Goal: Task Accomplishment & Management: Manage account settings

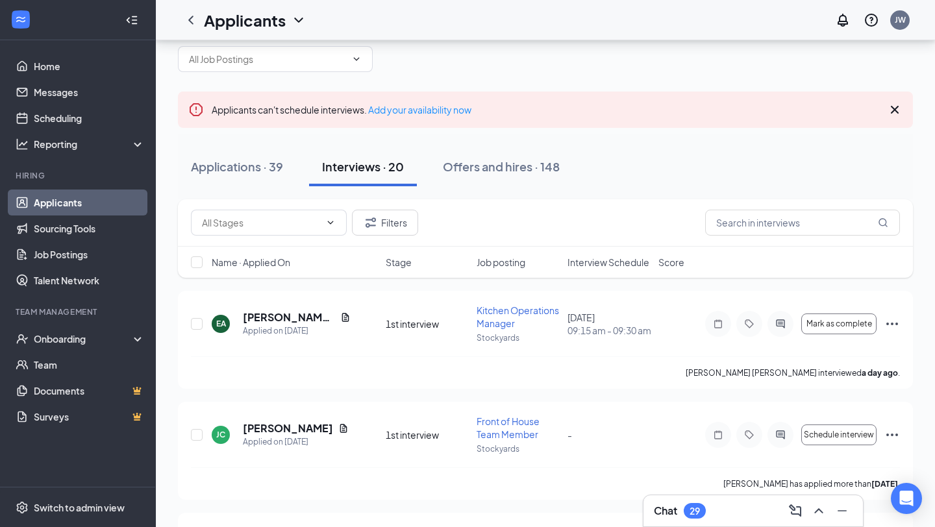
scroll to position [56, 0]
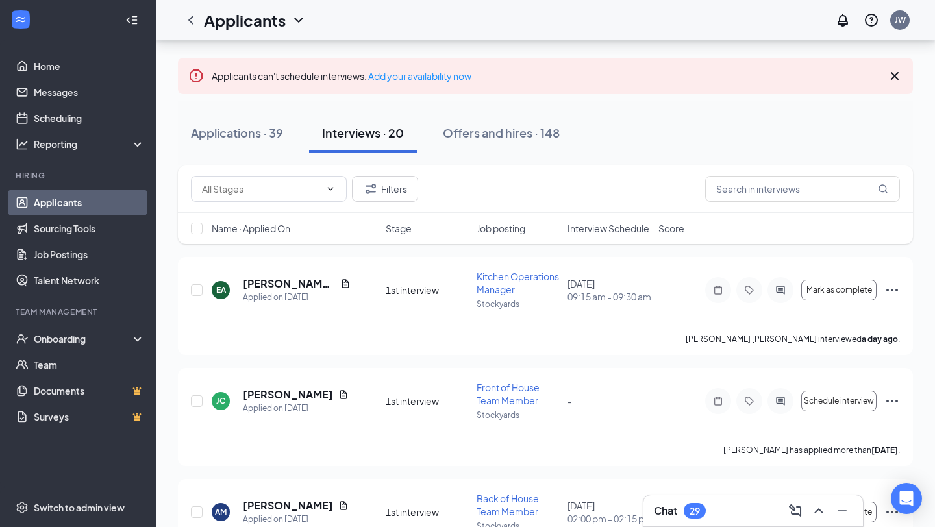
click at [614, 230] on span "Interview Schedule" at bounding box center [608, 228] width 82 height 13
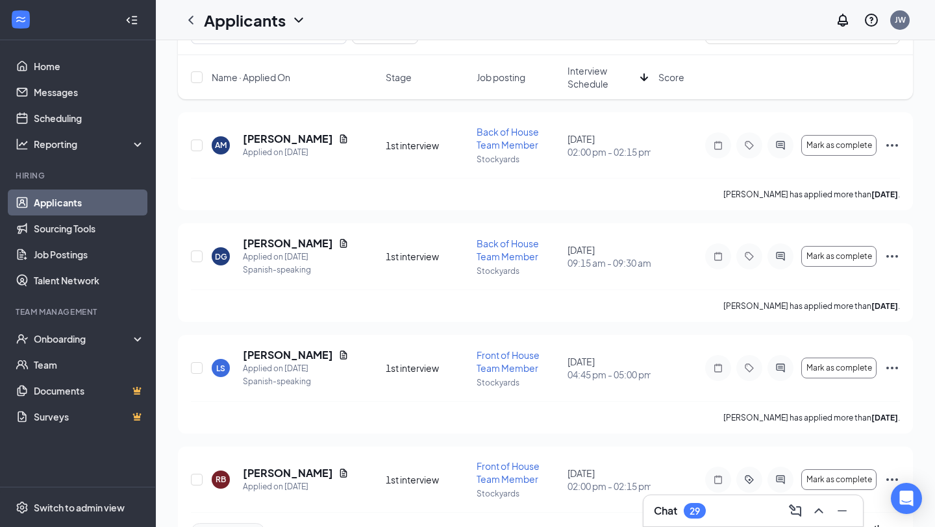
scroll to position [0, 0]
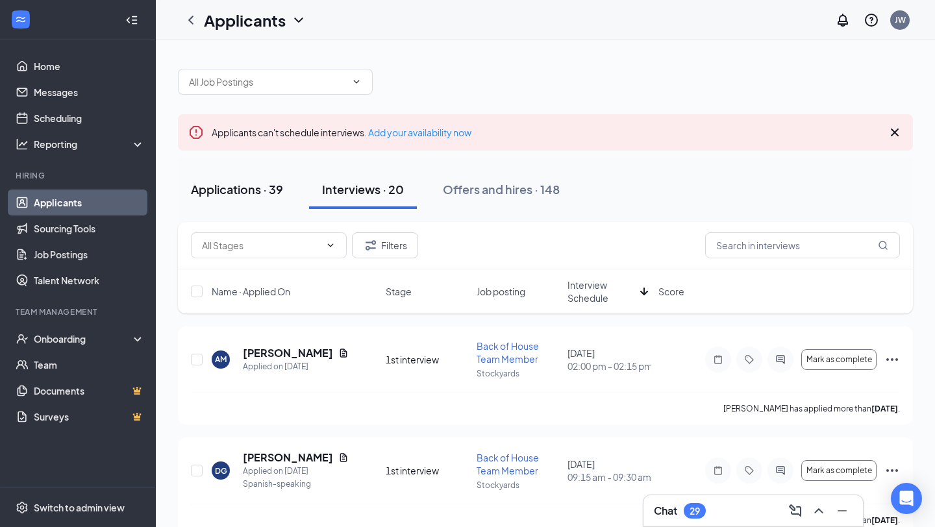
click at [234, 201] on button "Applications · 39" at bounding box center [237, 189] width 118 height 39
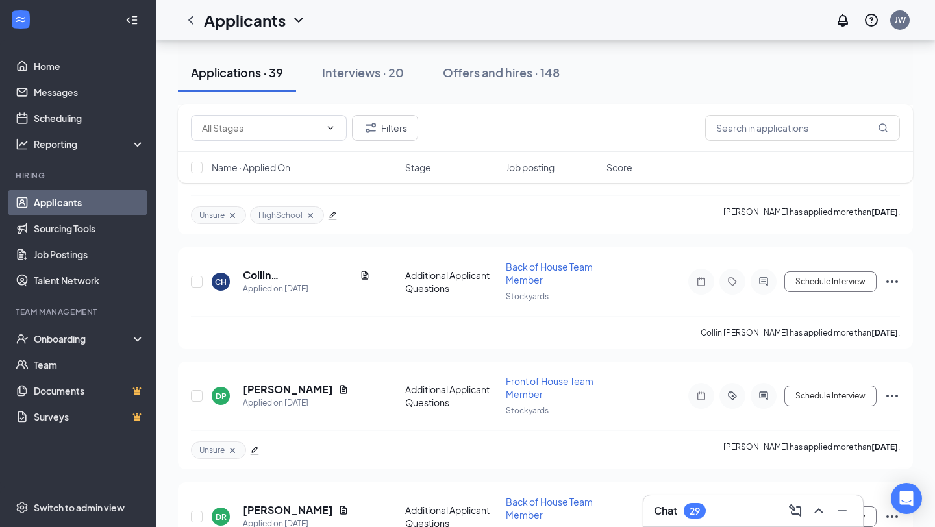
scroll to position [4245, 0]
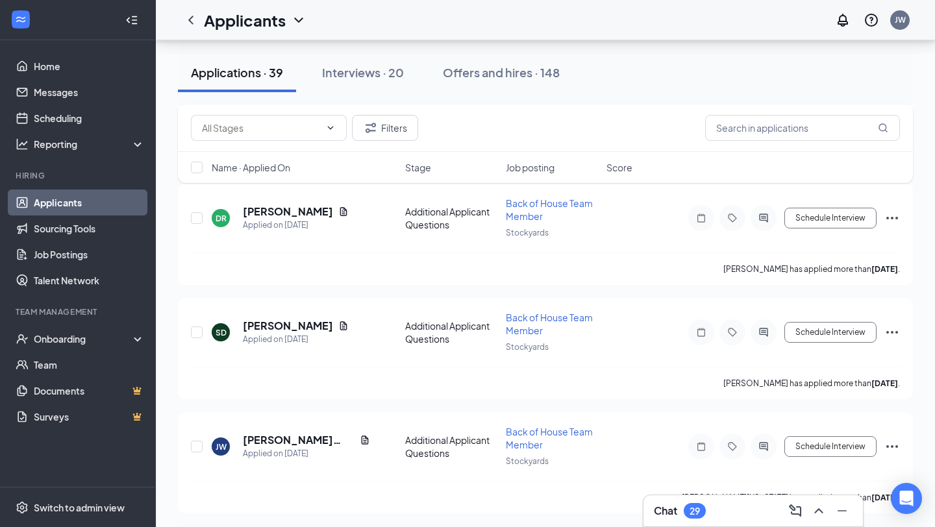
checkbox input "true"
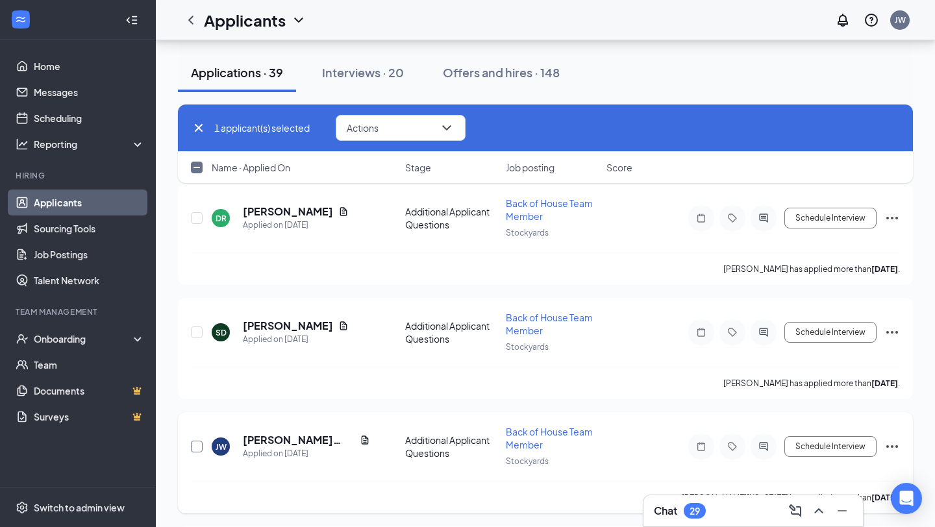
click at [193, 441] on input "checkbox" at bounding box center [197, 447] width 12 height 12
checkbox input "true"
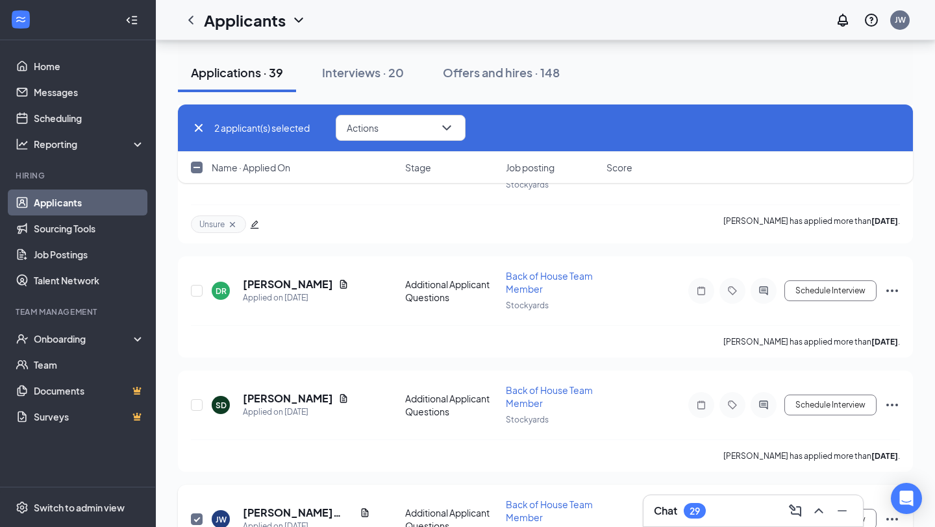
scroll to position [4166, 0]
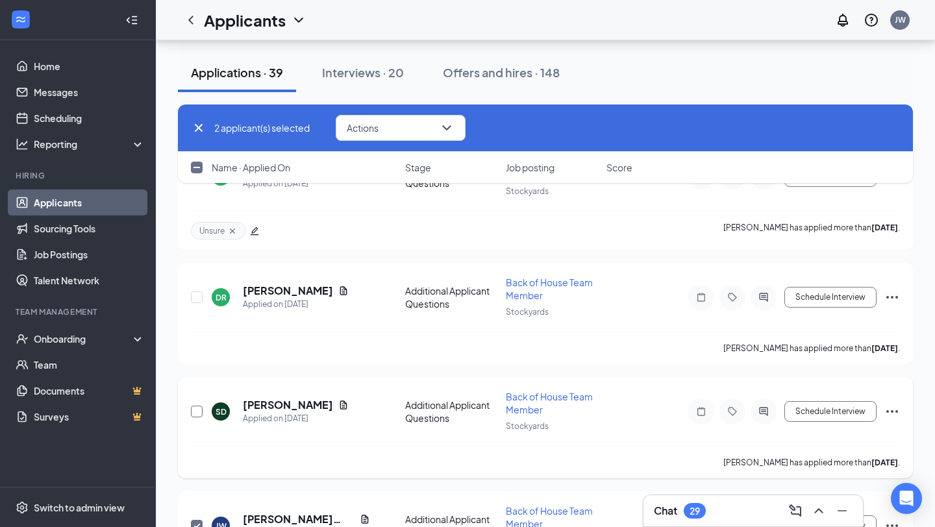
click at [195, 406] on input "checkbox" at bounding box center [197, 412] width 12 height 12
checkbox input "true"
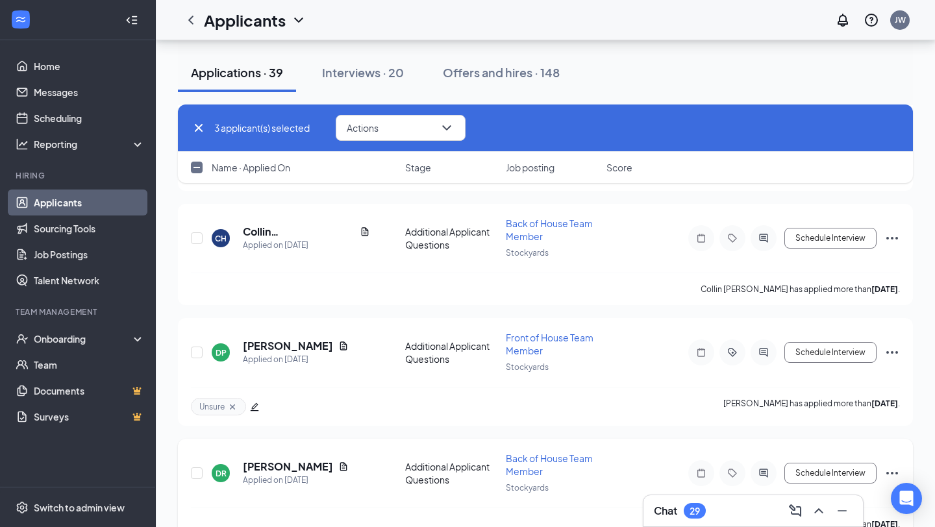
scroll to position [3976, 0]
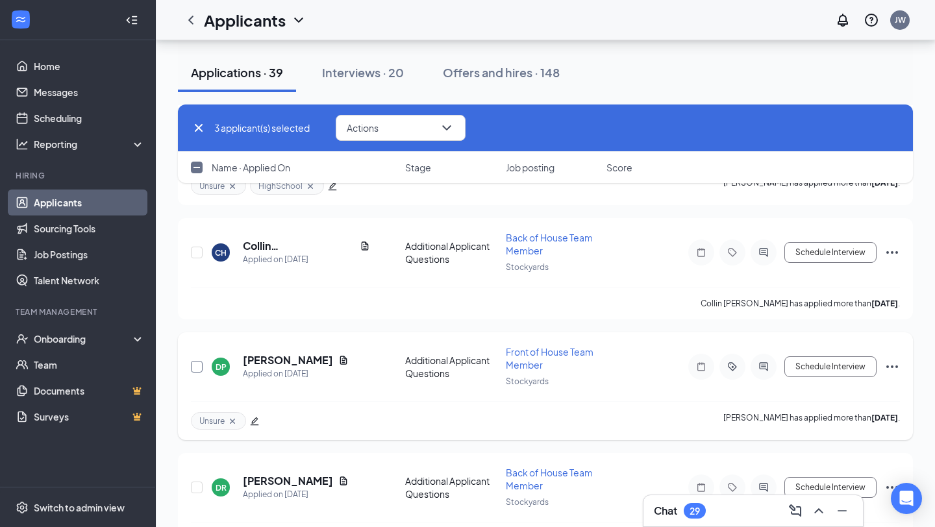
click at [198, 361] on input "checkbox" at bounding box center [197, 367] width 12 height 12
checkbox input "true"
click at [196, 482] on input "checkbox" at bounding box center [197, 488] width 12 height 12
checkbox input "true"
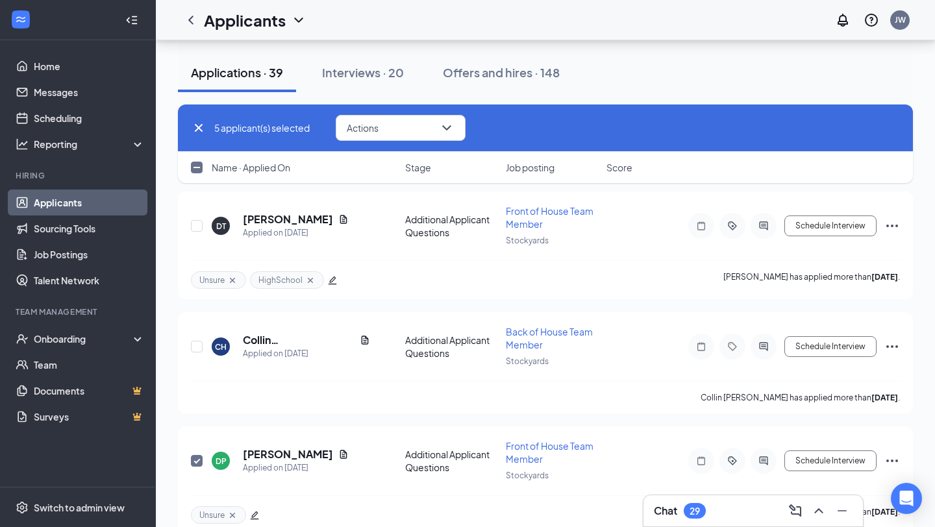
scroll to position [3871, 0]
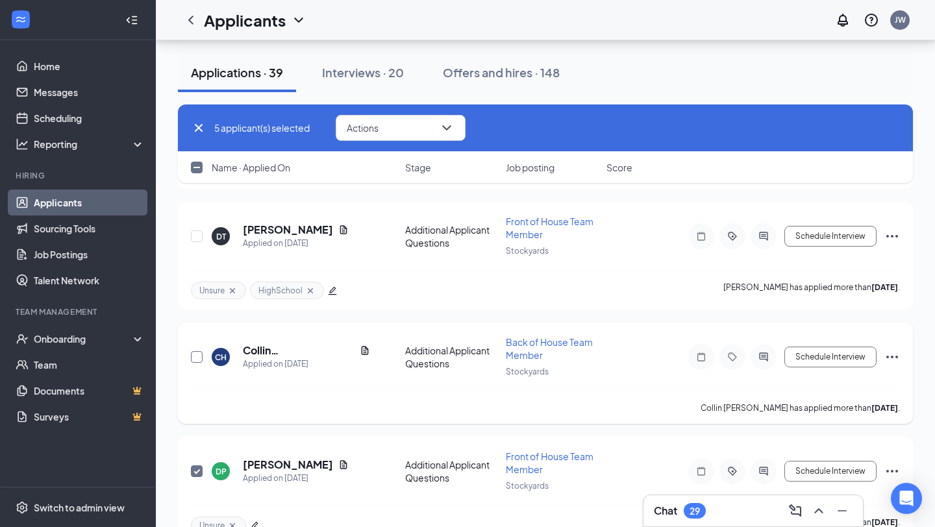
click at [196, 351] on input "checkbox" at bounding box center [197, 357] width 12 height 12
checkbox input "true"
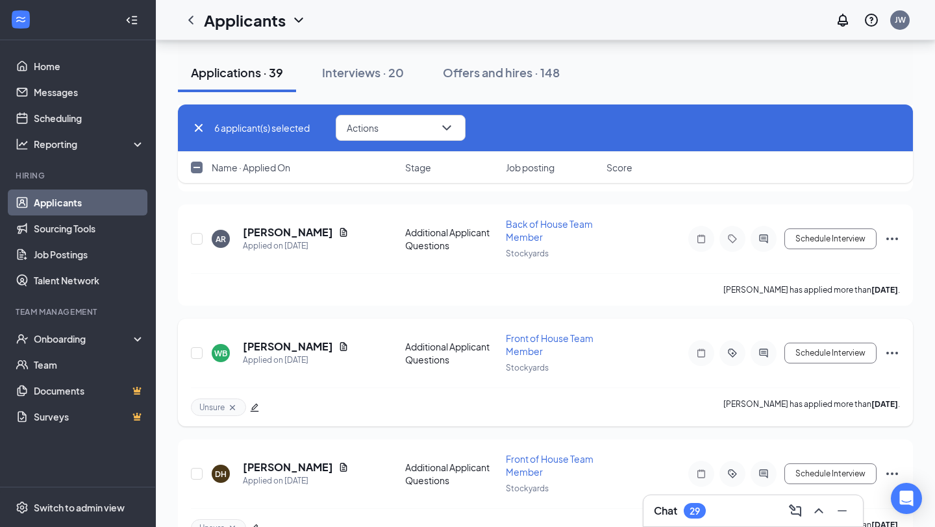
scroll to position [3392, 0]
click at [370, 136] on button "Actions" at bounding box center [401, 128] width 130 height 26
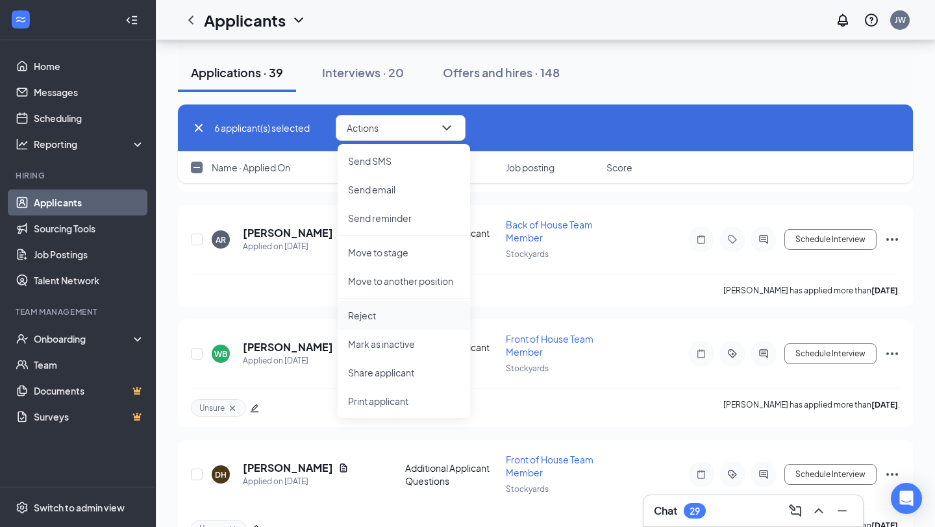
click at [367, 317] on p "Reject" at bounding box center [404, 315] width 112 height 13
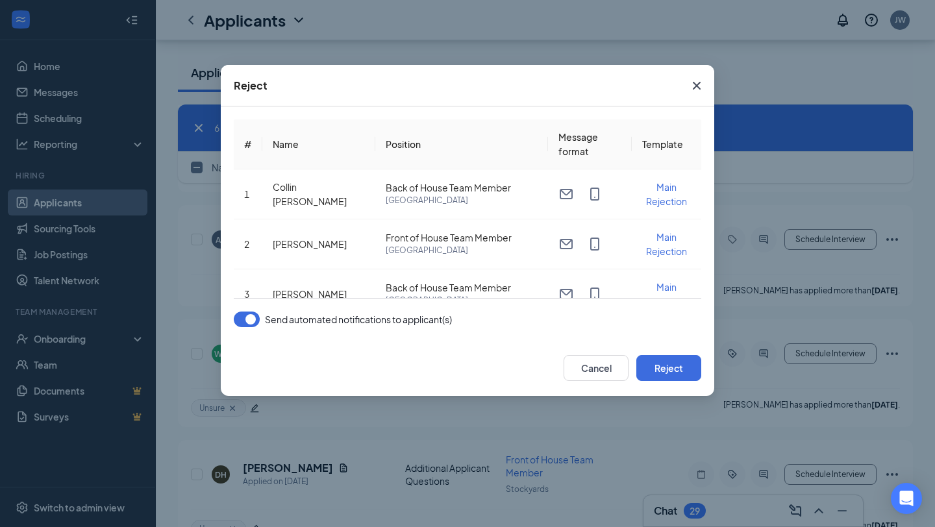
click at [253, 322] on button "button" at bounding box center [247, 320] width 26 height 16
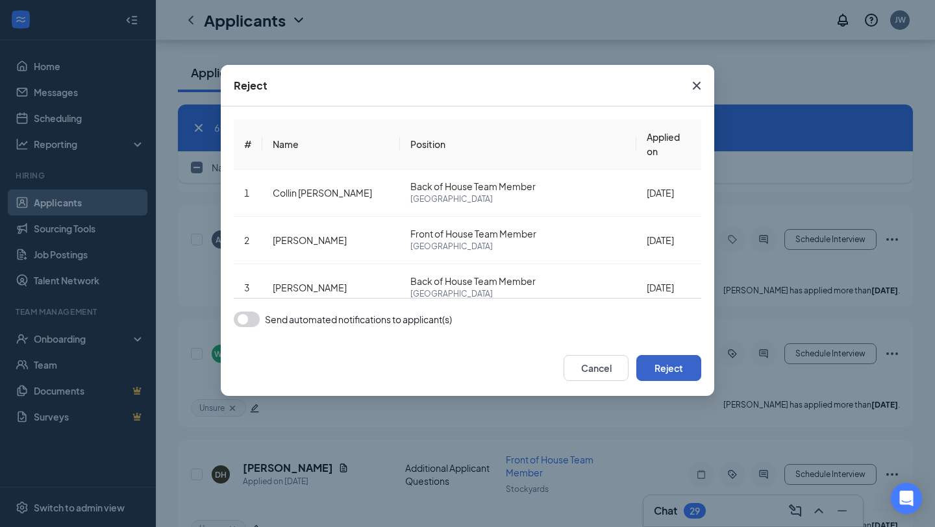
click at [657, 371] on button "Reject" at bounding box center [668, 368] width 65 height 26
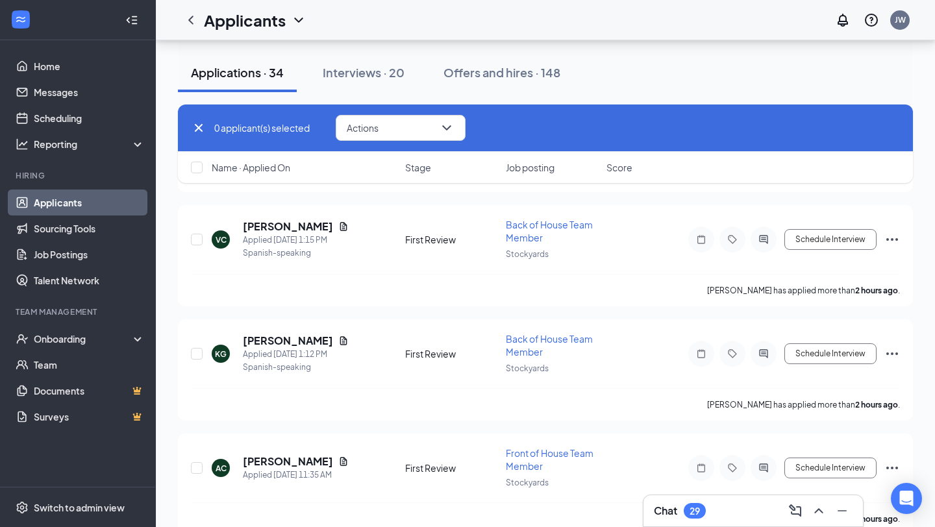
scroll to position [0, 0]
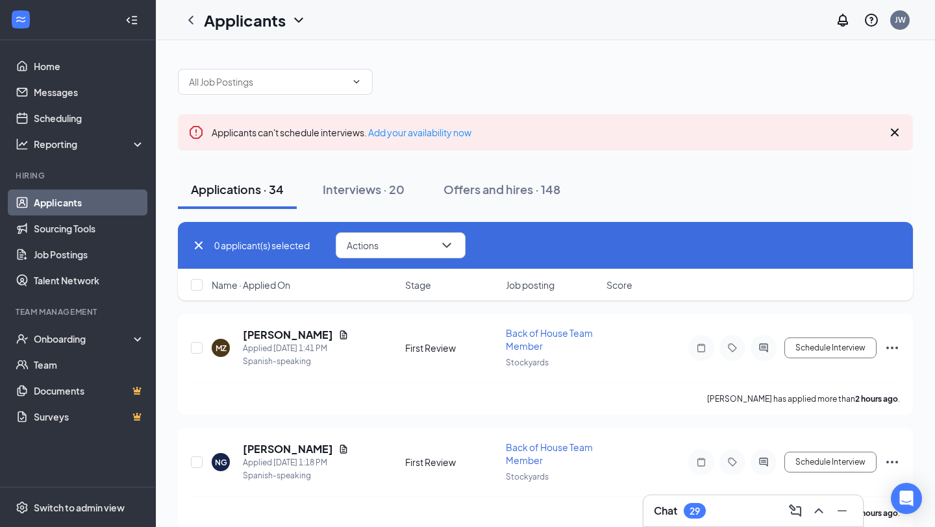
click at [419, 284] on span "Stage" at bounding box center [418, 284] width 26 height 13
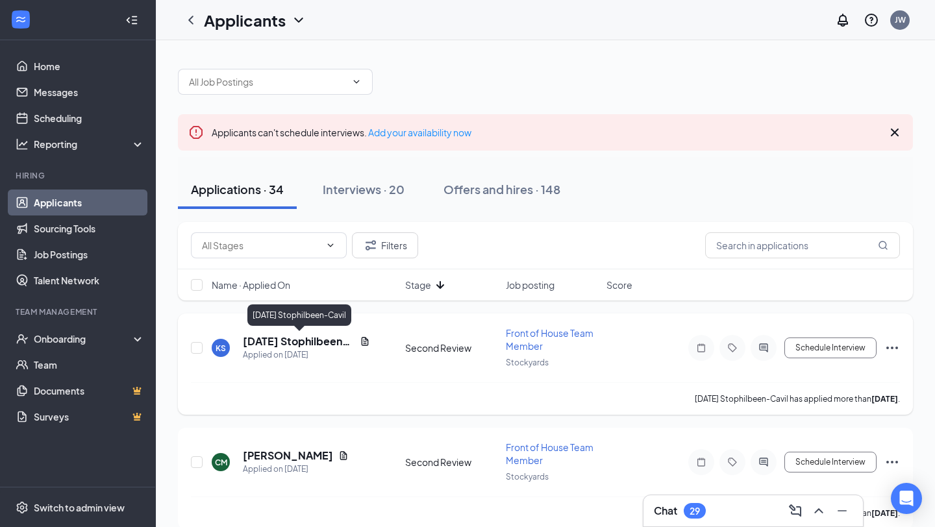
click at [262, 339] on h5 "[DATE] Stophilbeen-Cavil" at bounding box center [299, 341] width 112 height 14
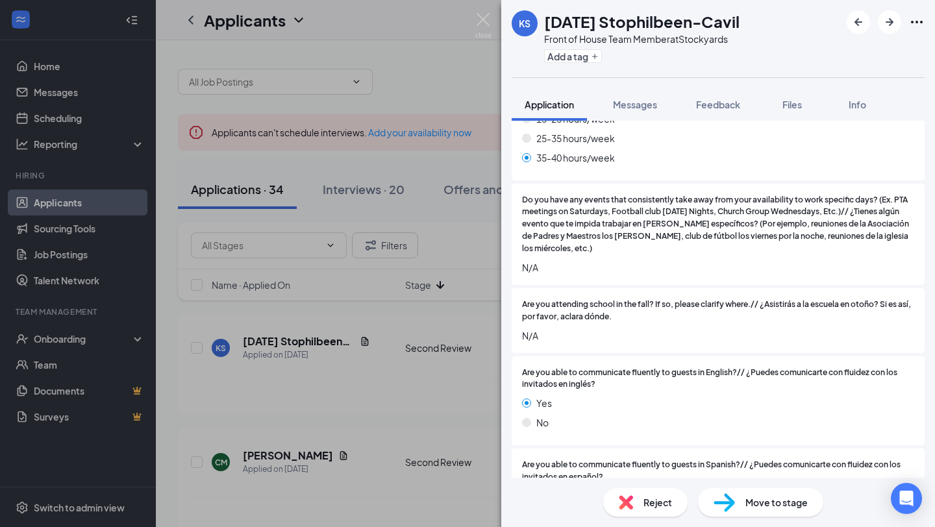
scroll to position [1019, 0]
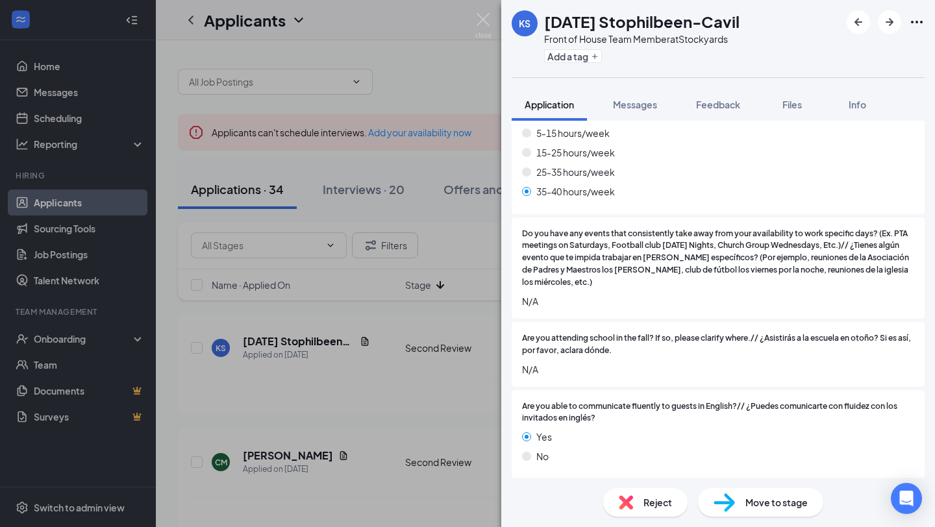
click at [767, 502] on span "Move to stage" at bounding box center [776, 502] width 62 height 14
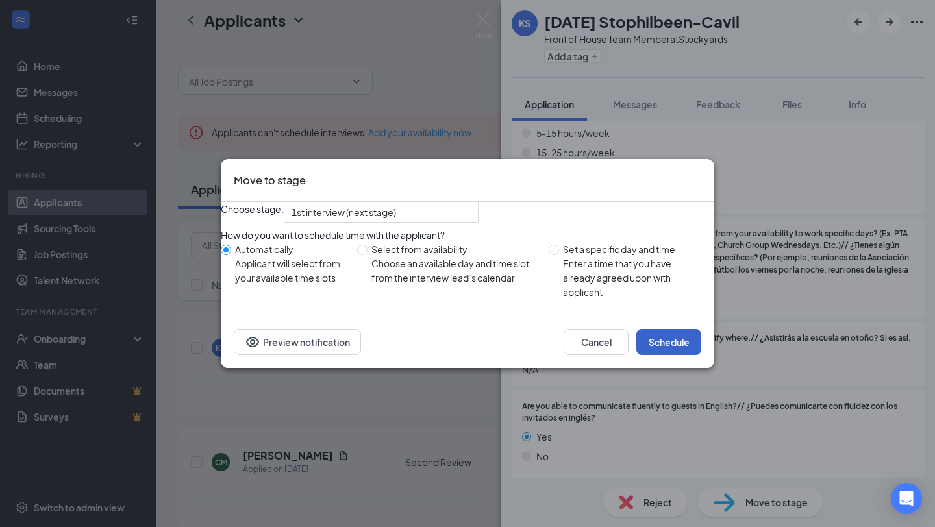
click at [671, 355] on button "Schedule" at bounding box center [668, 342] width 65 height 26
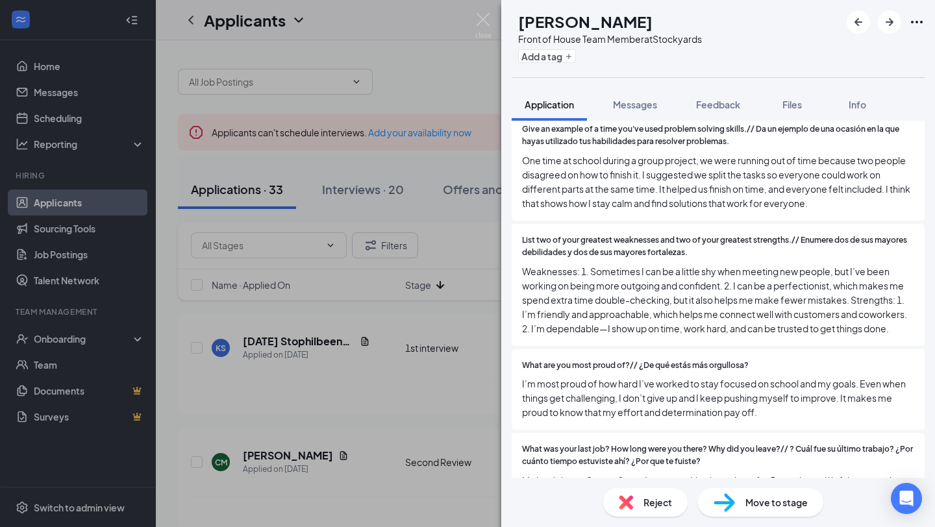
scroll to position [2500, 0]
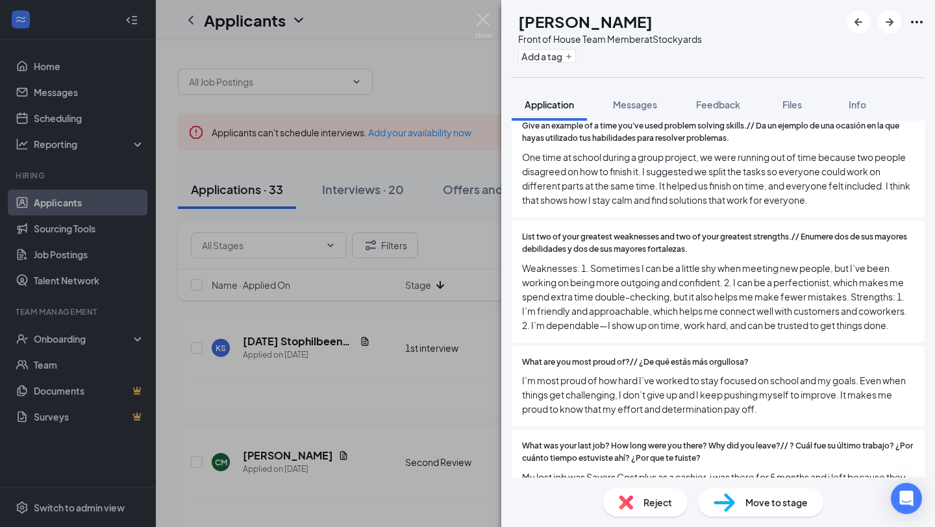
click at [755, 501] on span "Move to stage" at bounding box center [776, 502] width 62 height 14
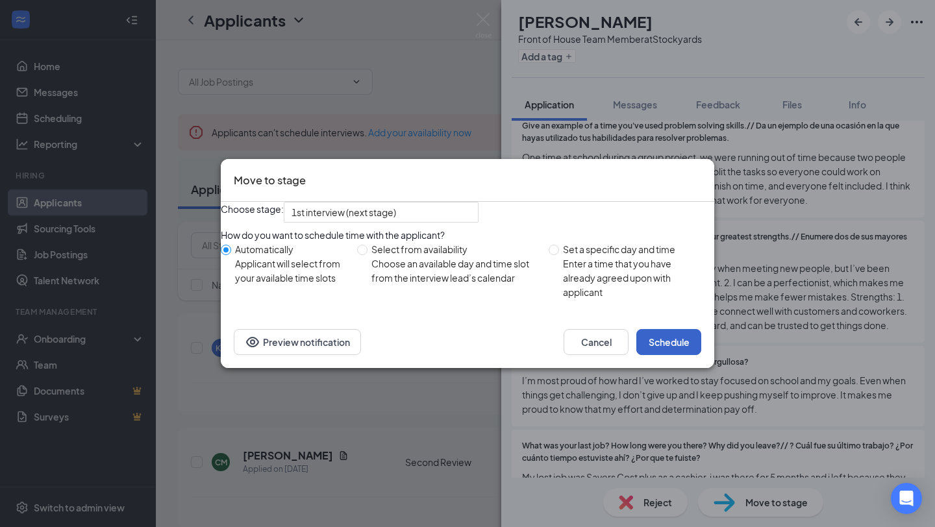
click at [663, 355] on button "Schedule" at bounding box center [668, 342] width 65 height 26
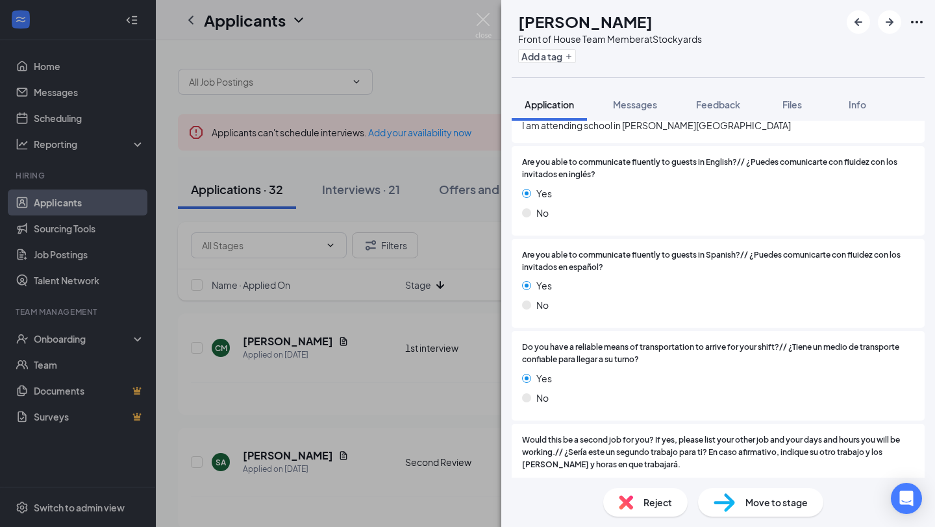
scroll to position [1207, 0]
click at [765, 509] on span "Move to stage" at bounding box center [776, 502] width 62 height 14
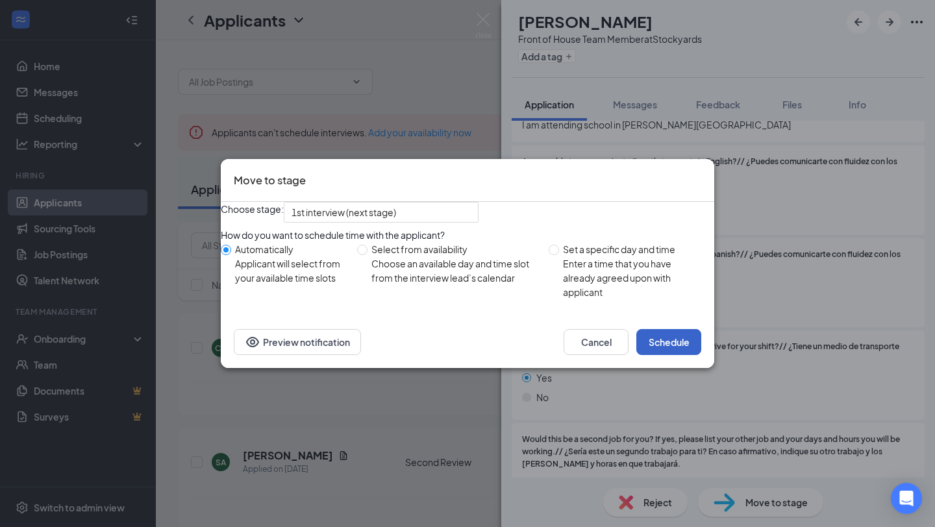
click at [671, 355] on button "Schedule" at bounding box center [668, 342] width 65 height 26
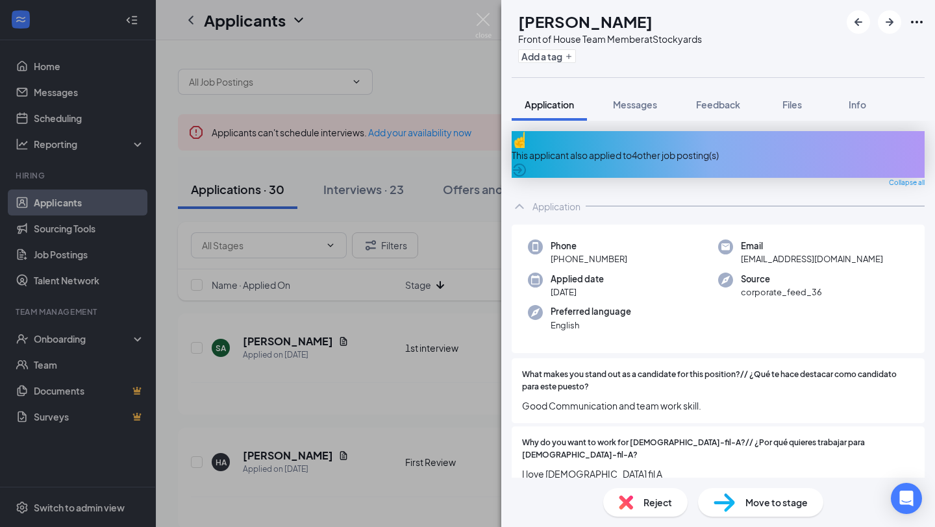
click at [105, 509] on div "HA [PERSON_NAME] Front of House Team Member at Stockyards Add a tag Application…" at bounding box center [467, 263] width 935 height 527
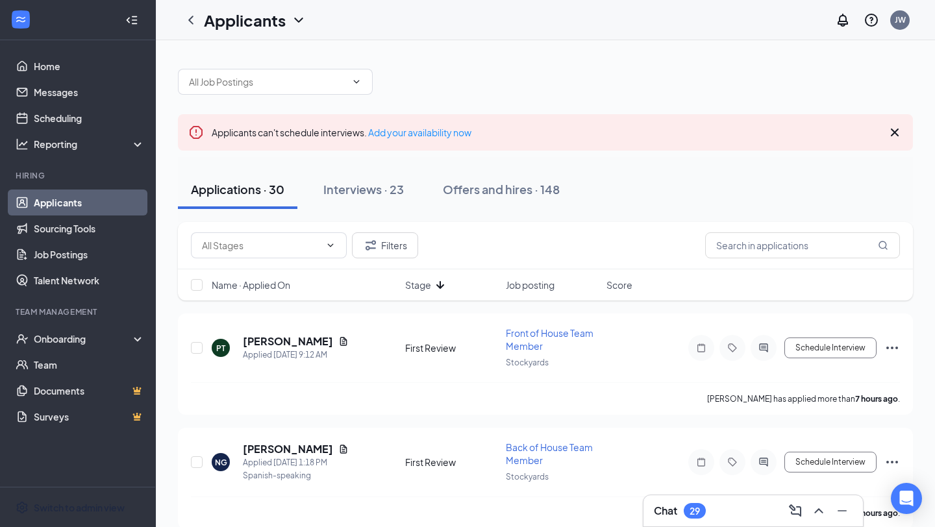
click at [105, 509] on div "Switch to admin view" at bounding box center [79, 507] width 91 height 13
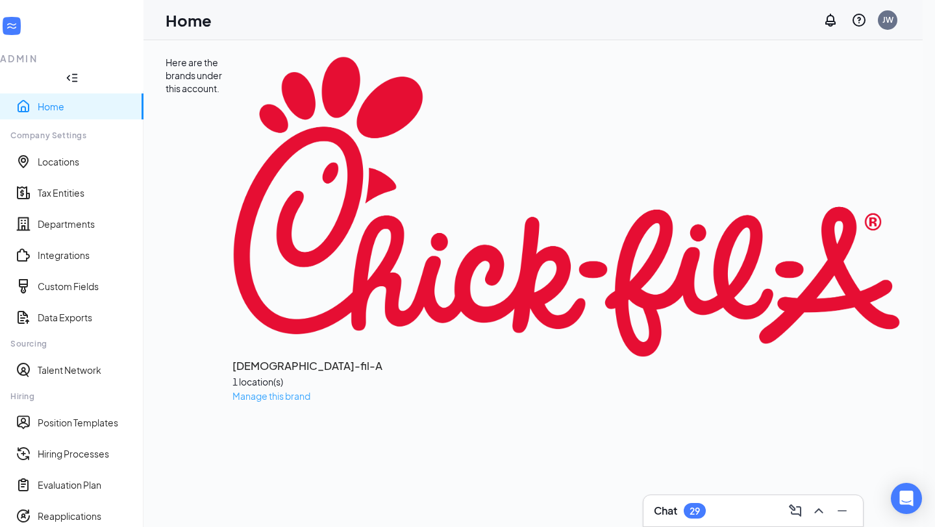
click at [234, 390] on span "Manage this brand" at bounding box center [271, 396] width 78 height 12
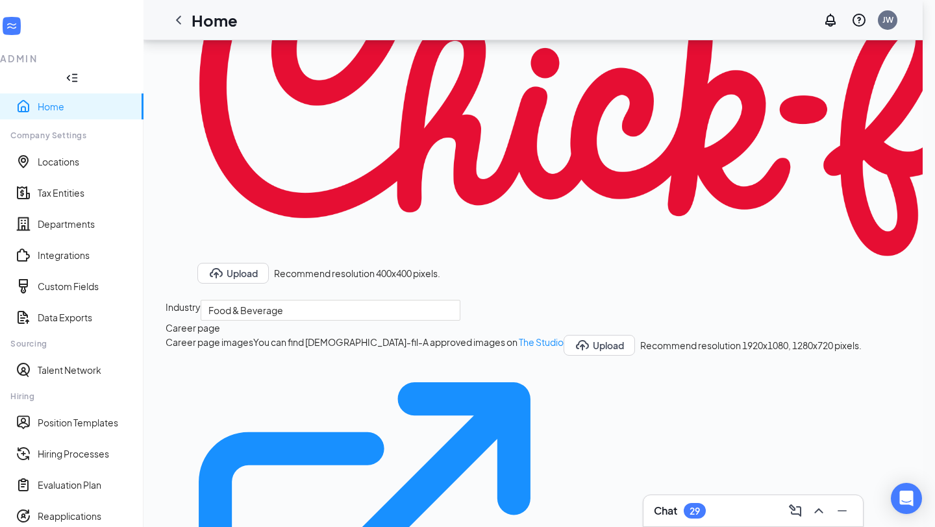
scroll to position [560, 0]
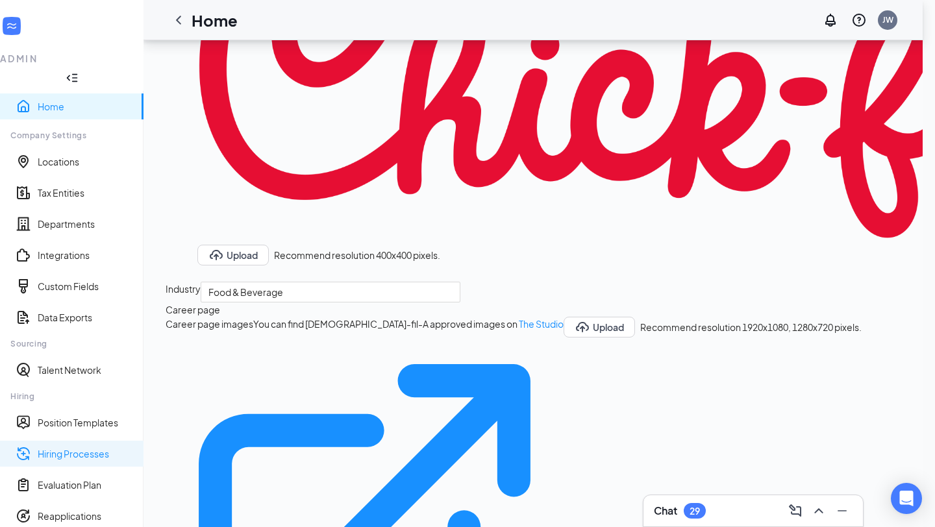
click at [77, 447] on link "Hiring Processes" at bounding box center [85, 453] width 95 height 13
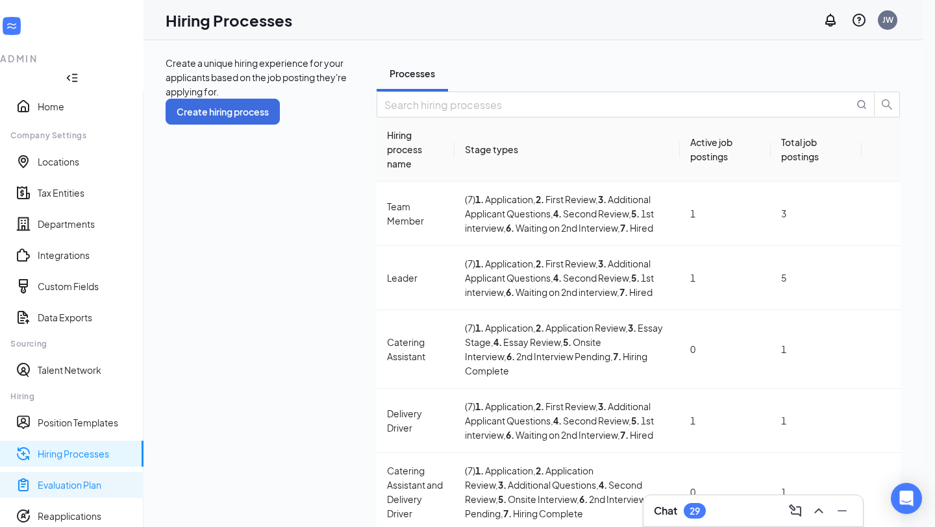
click at [66, 478] on link "Evaluation Plan" at bounding box center [85, 484] width 95 height 13
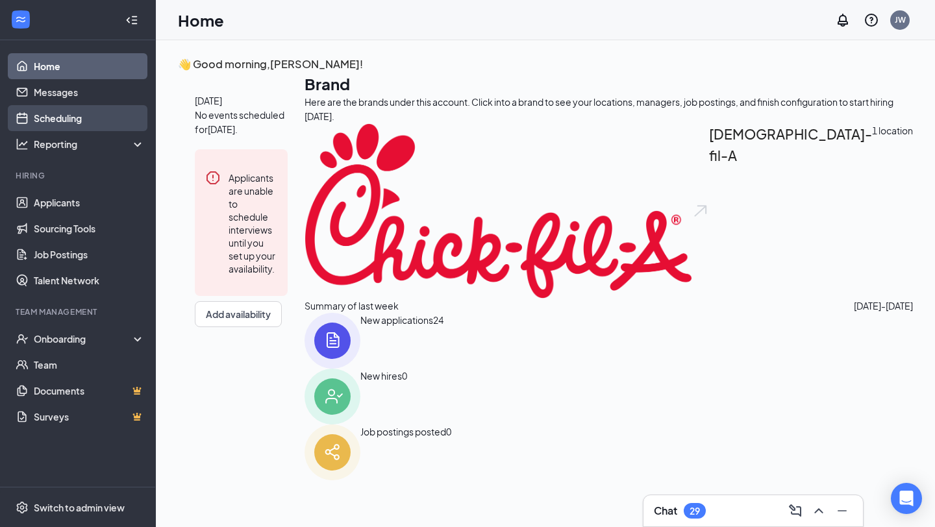
click at [78, 116] on link "Scheduling" at bounding box center [89, 118] width 111 height 26
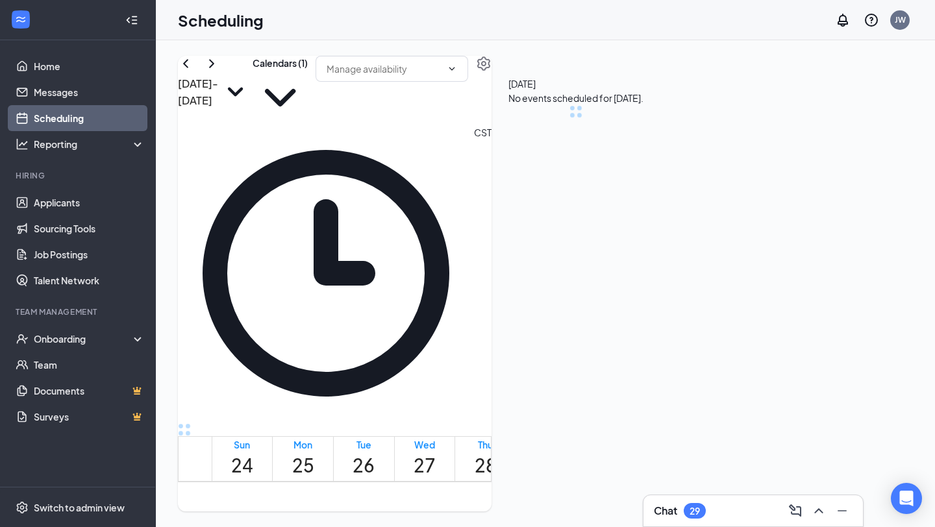
scroll to position [638, 0]
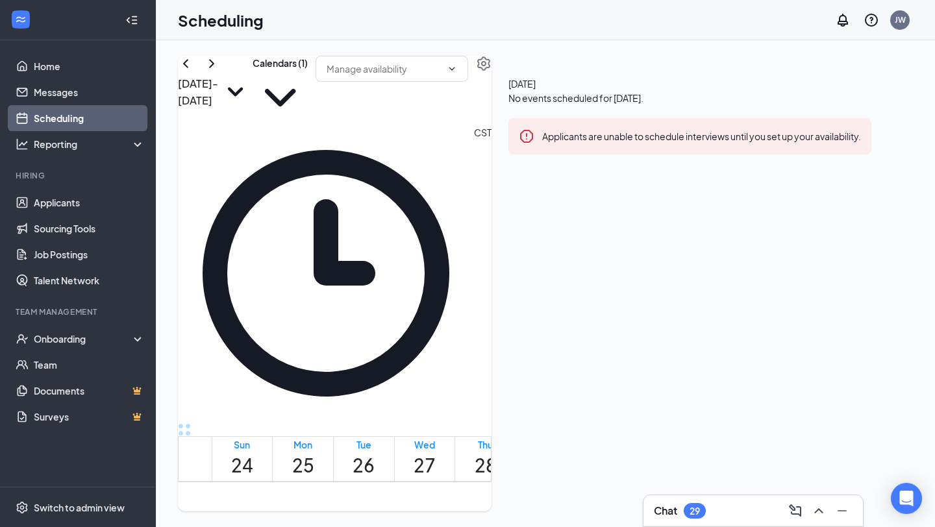
click at [75, 118] on link "Scheduling" at bounding box center [89, 118] width 111 height 26
click at [66, 504] on div "Switch to admin view" at bounding box center [79, 507] width 91 height 13
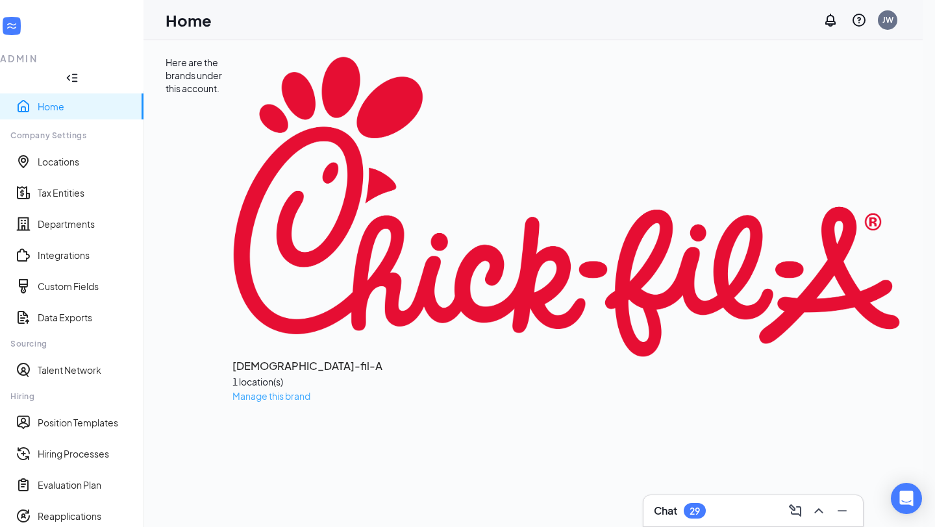
click at [232, 390] on span "Manage this brand" at bounding box center [271, 396] width 78 height 12
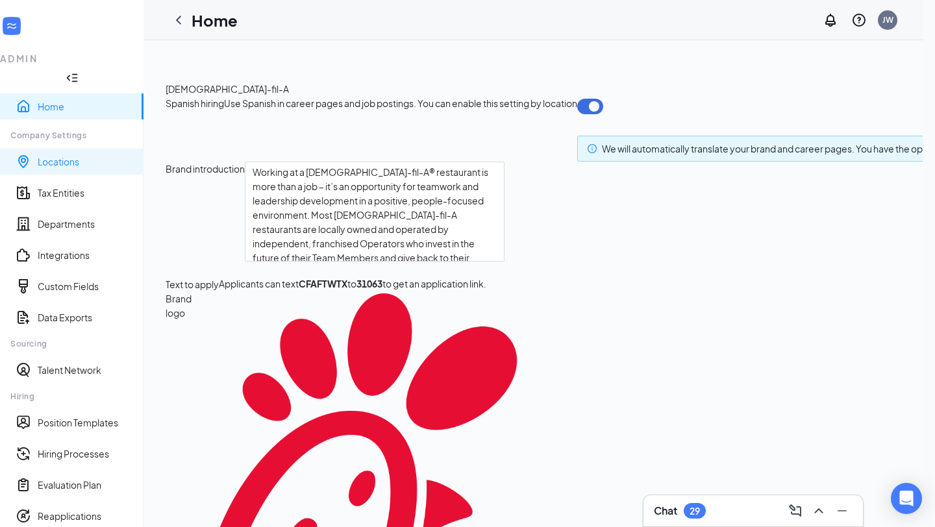
click at [89, 155] on link "Locations" at bounding box center [85, 161] width 95 height 13
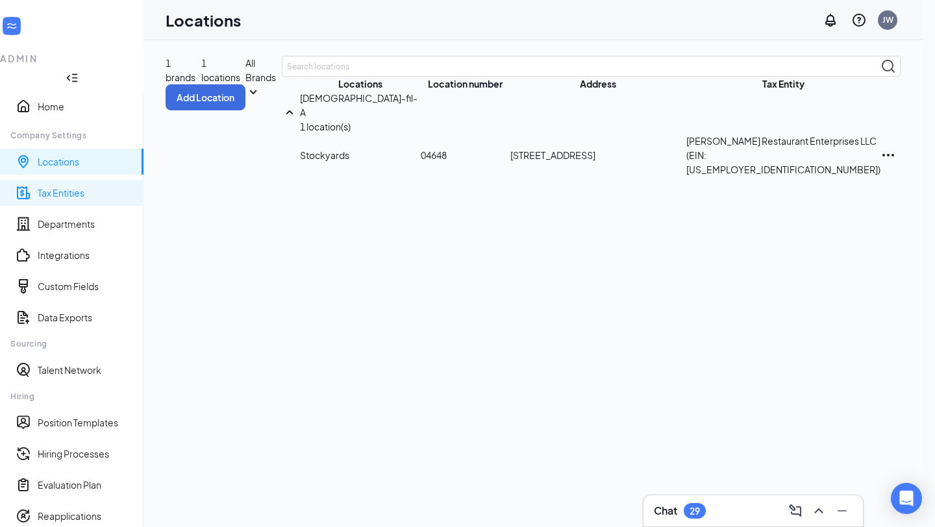
click at [77, 186] on link "Tax Entities" at bounding box center [85, 192] width 95 height 13
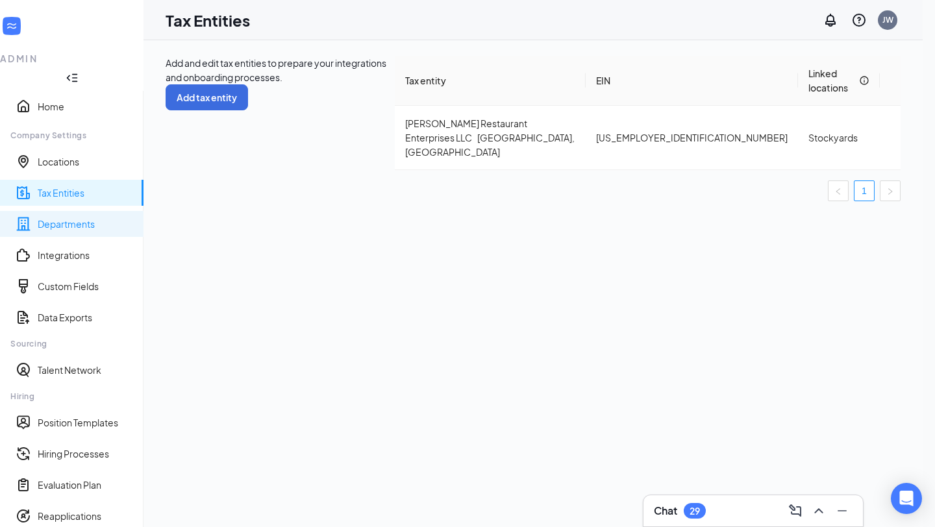
click at [77, 217] on link "Departments" at bounding box center [85, 223] width 95 height 13
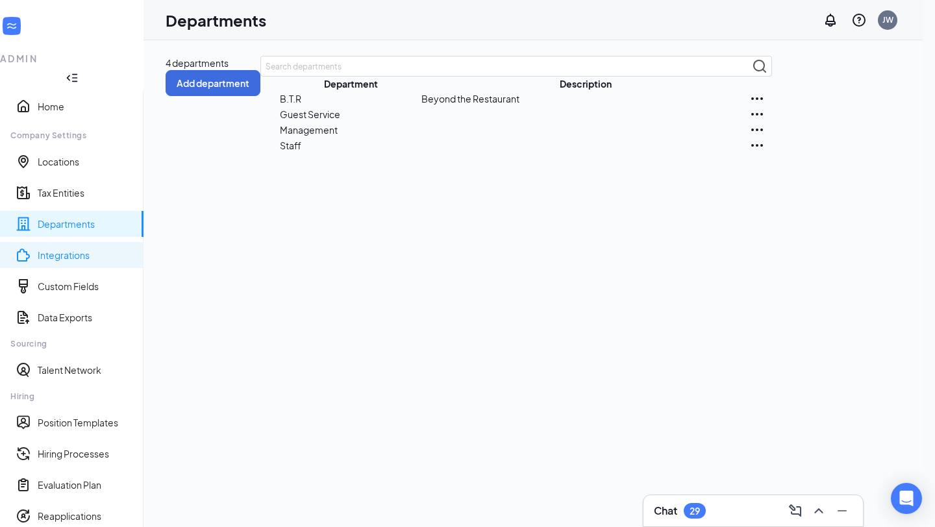
click at [83, 249] on link "Integrations" at bounding box center [85, 255] width 95 height 13
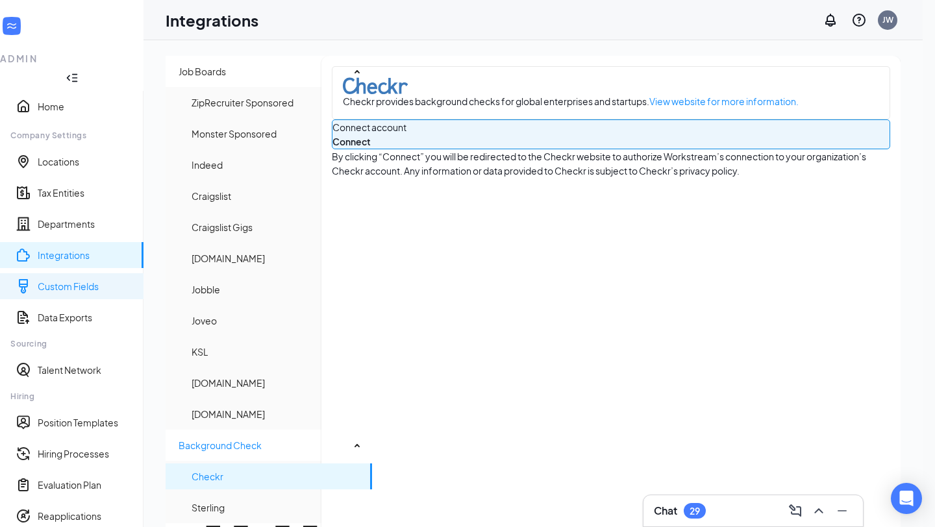
click at [74, 280] on link "Custom Fields" at bounding box center [85, 286] width 95 height 13
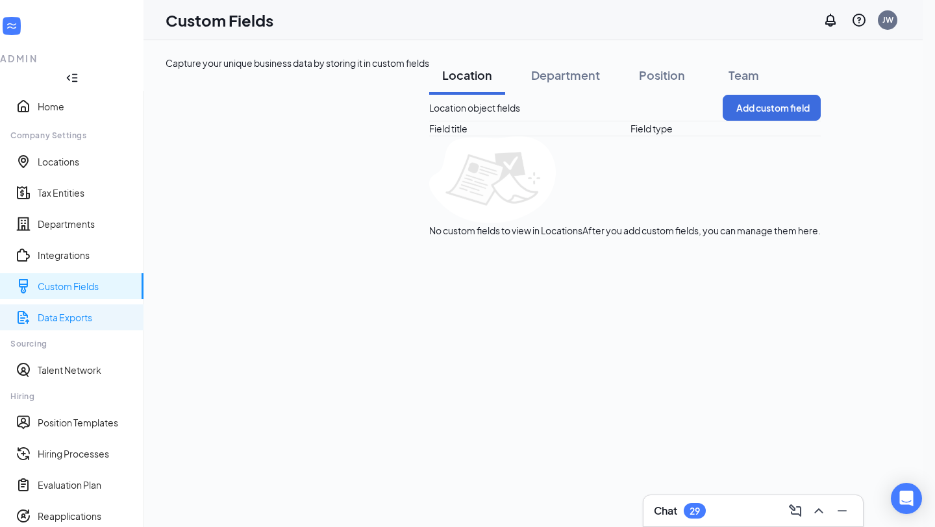
click at [73, 311] on link "Data Exports" at bounding box center [85, 317] width 95 height 13
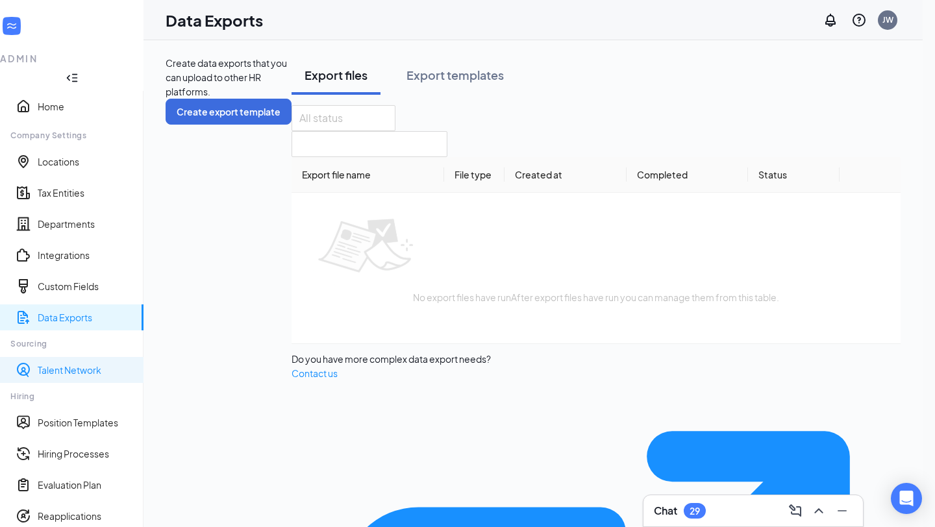
click at [65, 363] on link "Talent Network" at bounding box center [85, 369] width 95 height 13
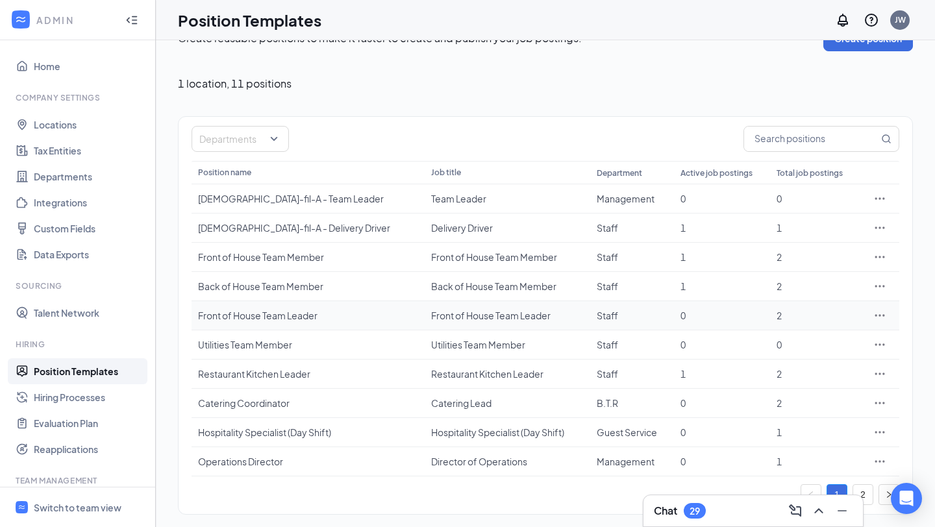
scroll to position [34, 0]
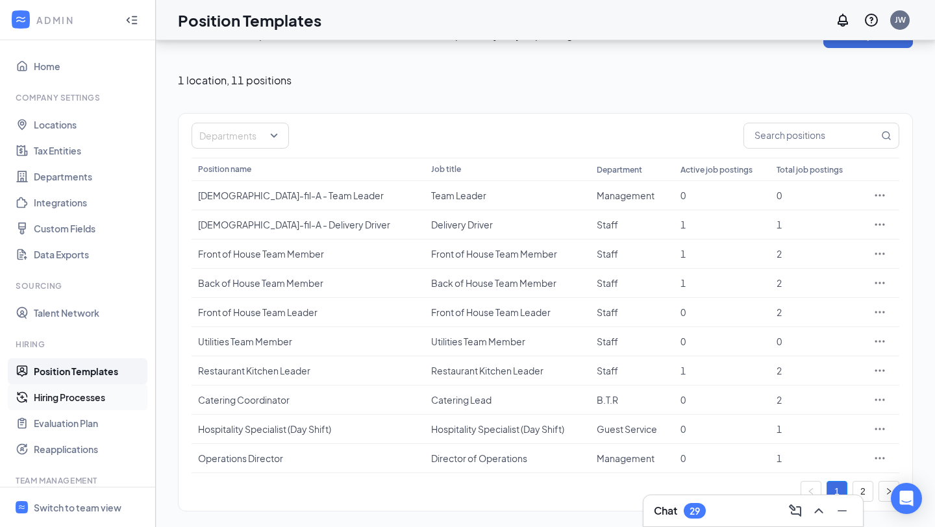
click at [101, 398] on link "Hiring Processes" at bounding box center [89, 397] width 111 height 26
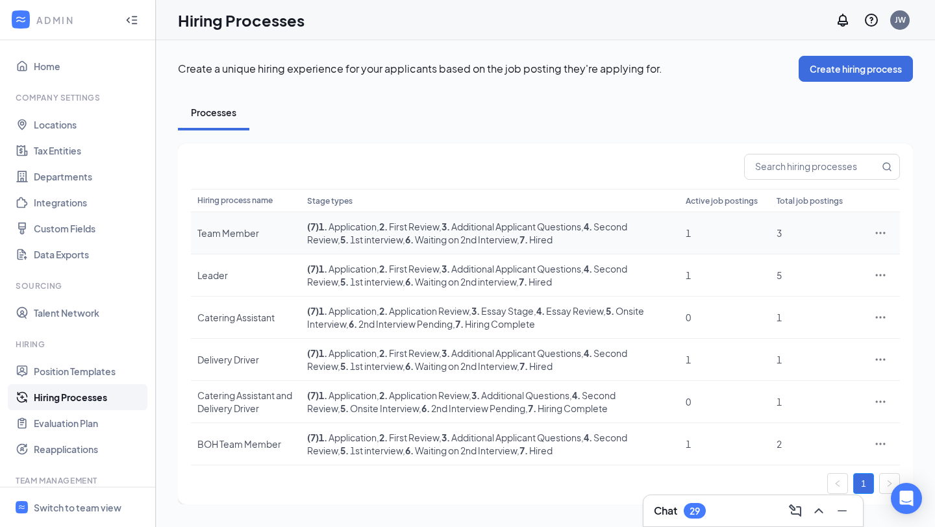
click at [884, 236] on icon "Ellipses" at bounding box center [880, 233] width 13 height 13
click at [785, 267] on li "Edit" at bounding box center [820, 260] width 132 height 30
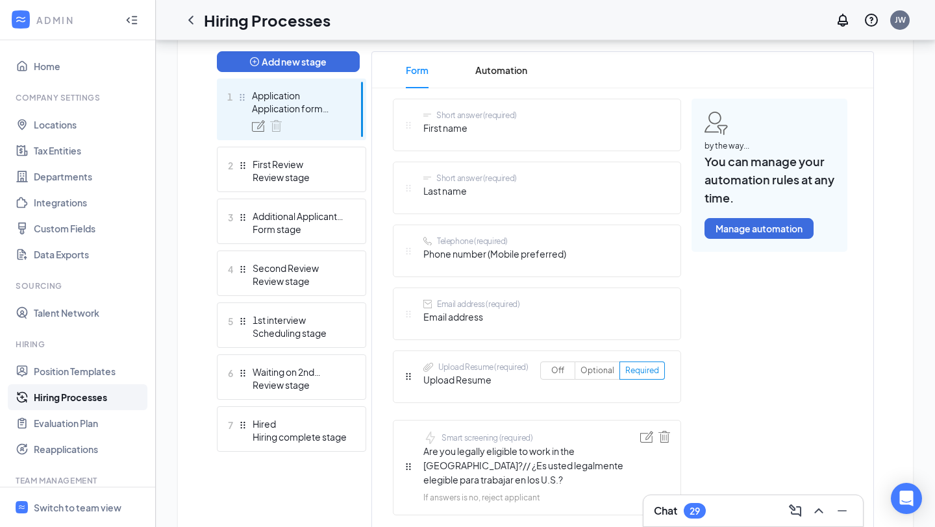
scroll to position [325, 0]
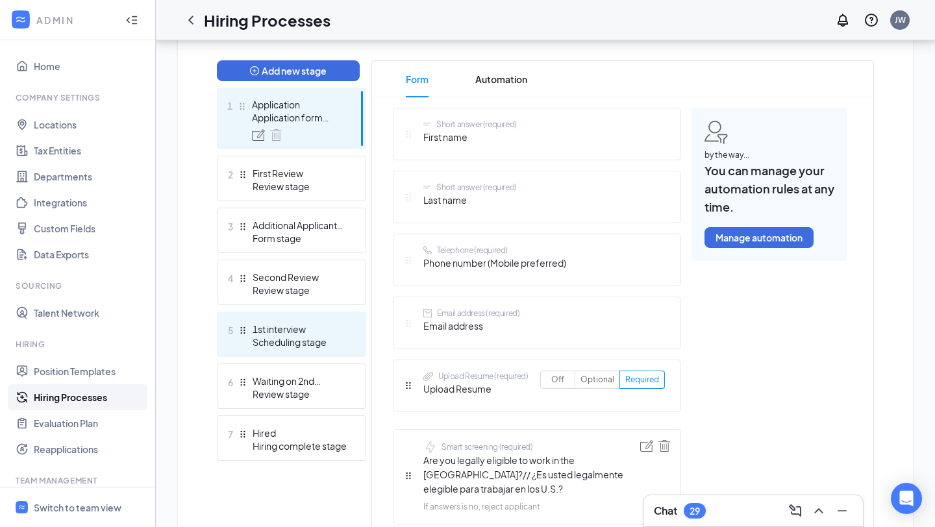
click at [290, 337] on div "Scheduling stage" at bounding box center [300, 342] width 95 height 13
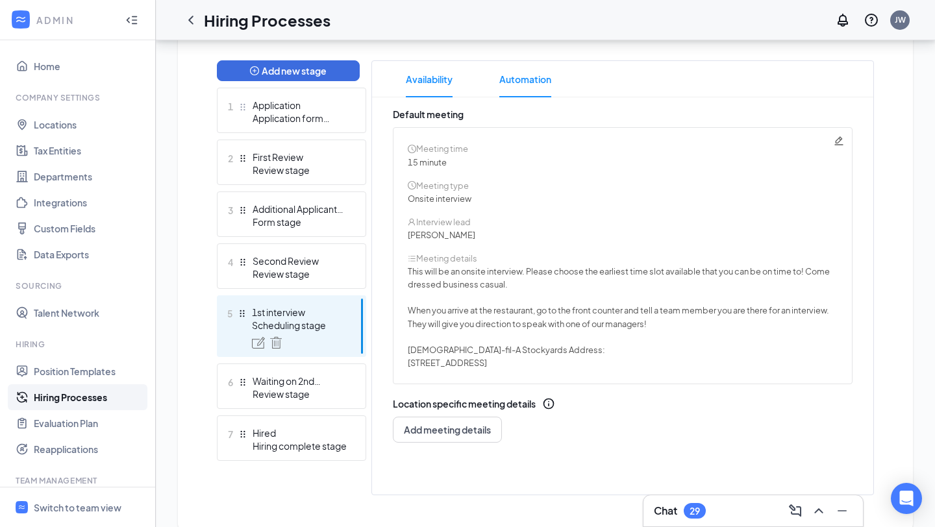
click at [526, 88] on span "Automation" at bounding box center [525, 79] width 52 height 36
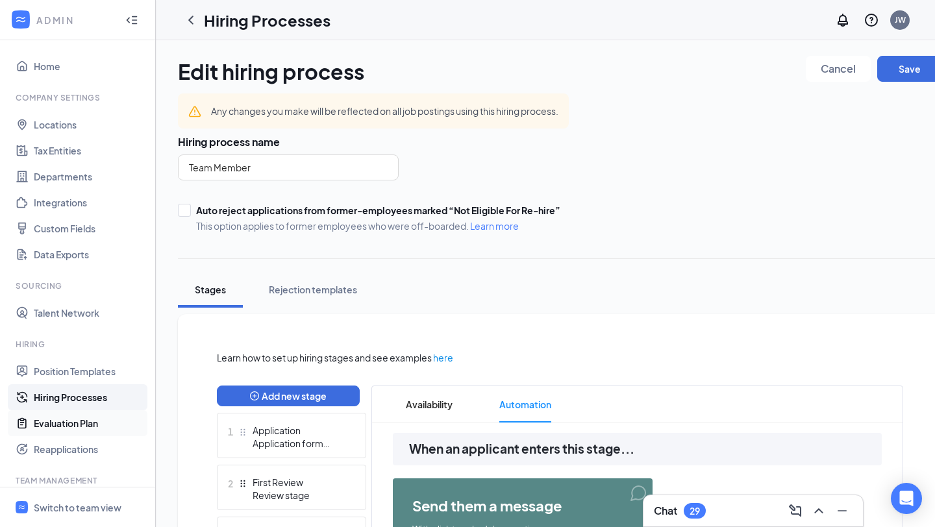
click at [100, 425] on link "Evaluation Plan" at bounding box center [89, 423] width 111 height 26
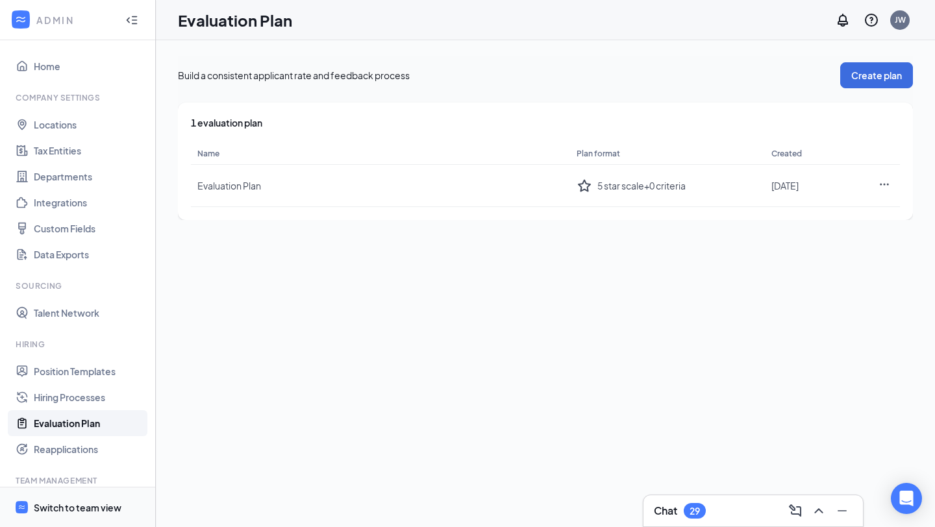
click at [69, 506] on div "Switch to team view" at bounding box center [78, 507] width 88 height 13
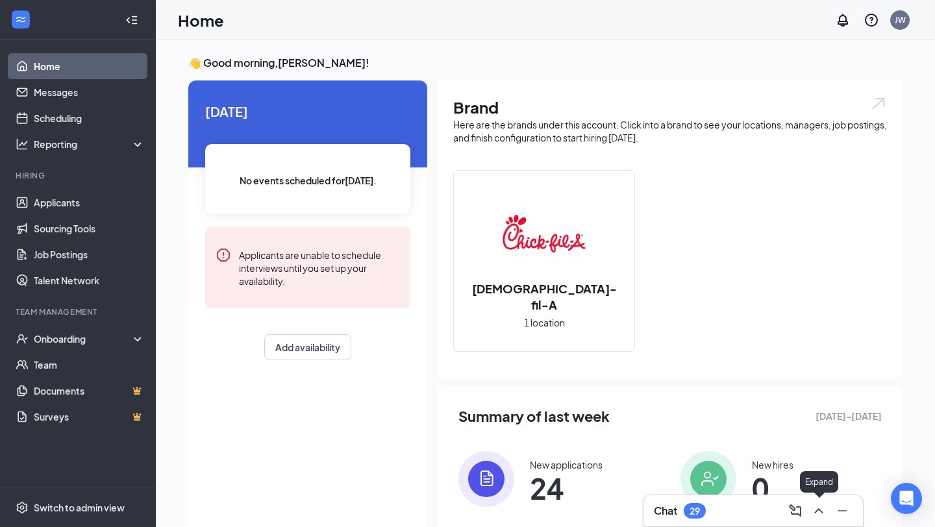
click at [815, 513] on icon "ChevronUp" at bounding box center [818, 510] width 8 height 5
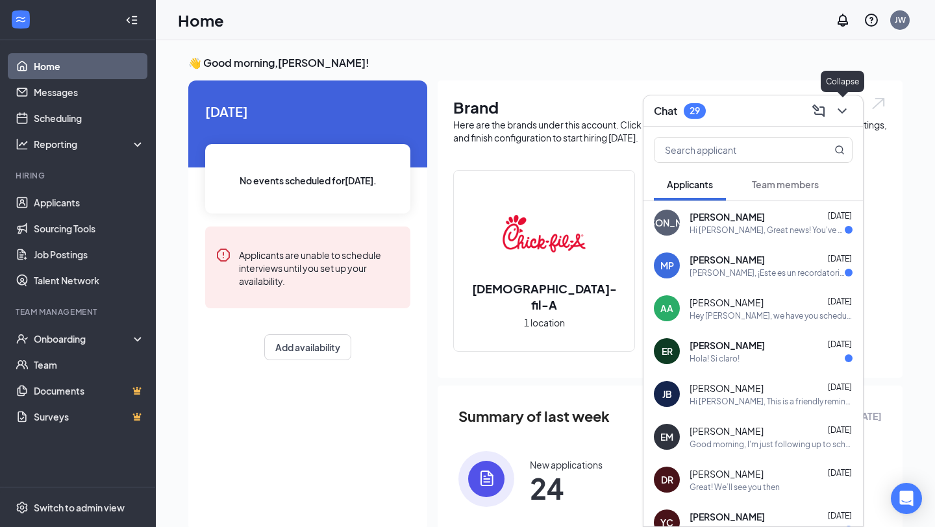
click at [847, 116] on icon "ChevronDown" at bounding box center [842, 111] width 16 height 16
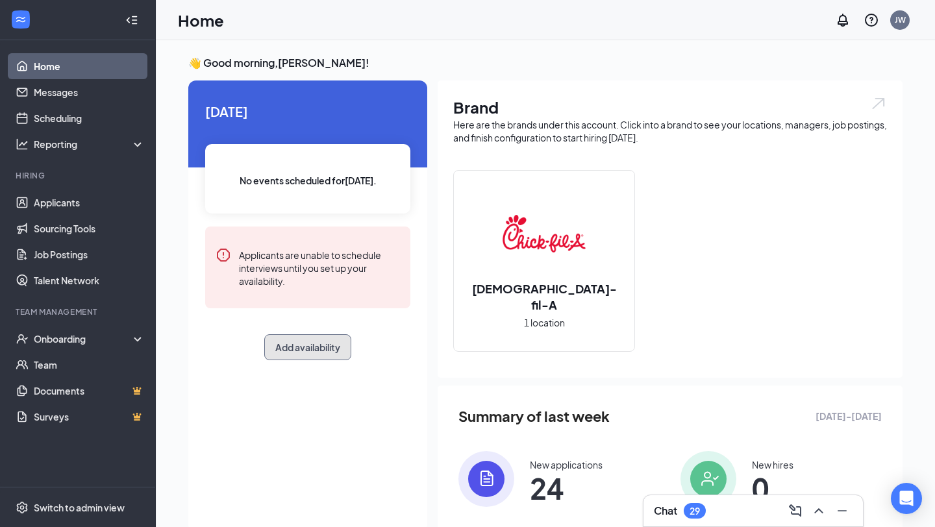
click at [298, 351] on button "Add availability" at bounding box center [307, 347] width 87 height 26
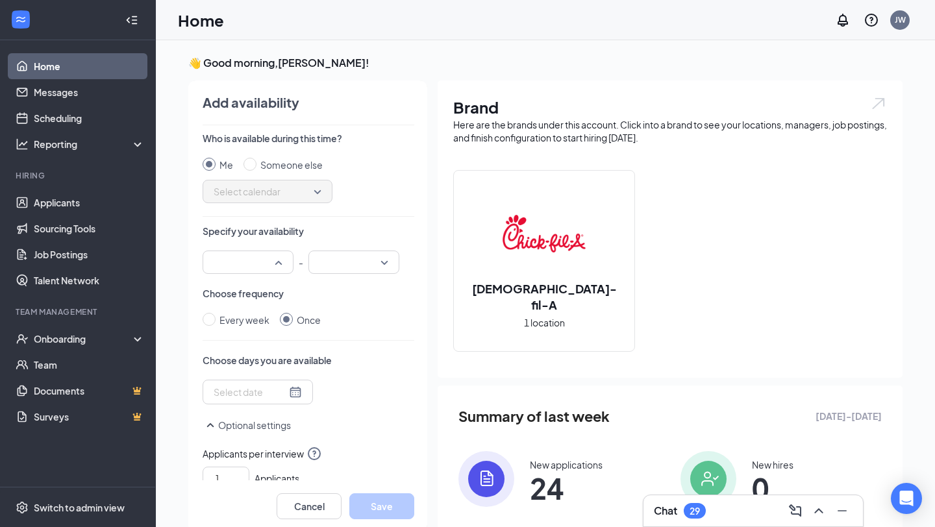
click at [281, 267] on div at bounding box center [248, 262] width 91 height 23
click at [338, 309] on div "Choose frequency Every week Once" at bounding box center [309, 307] width 212 height 40
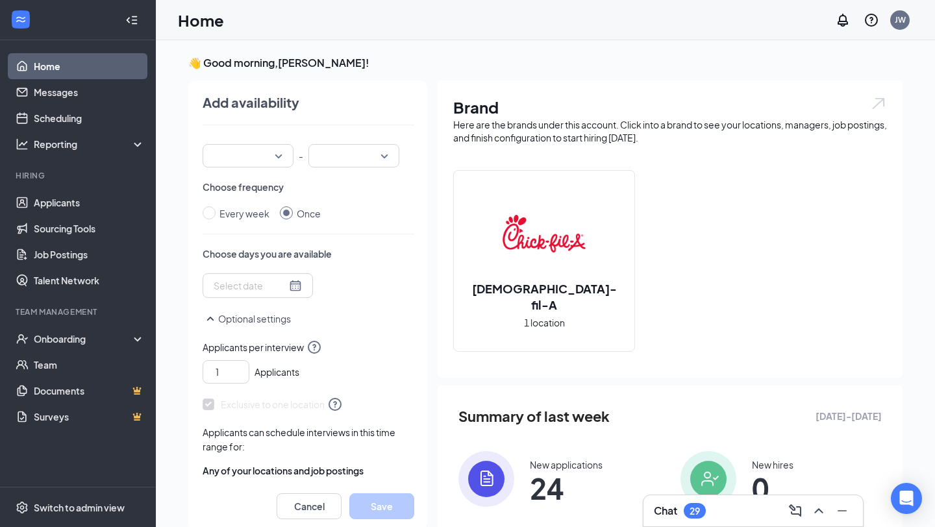
scroll to position [132, 0]
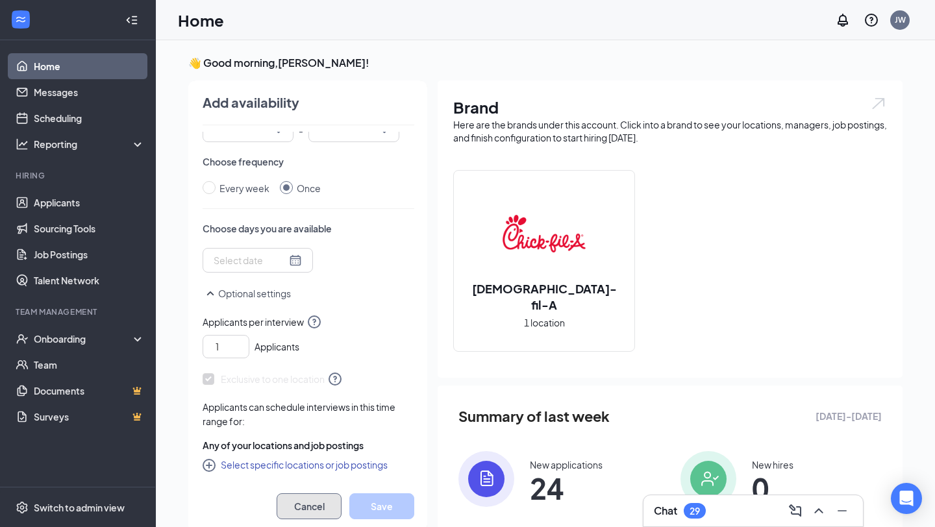
click at [313, 513] on button "Cancel" at bounding box center [309, 506] width 65 height 26
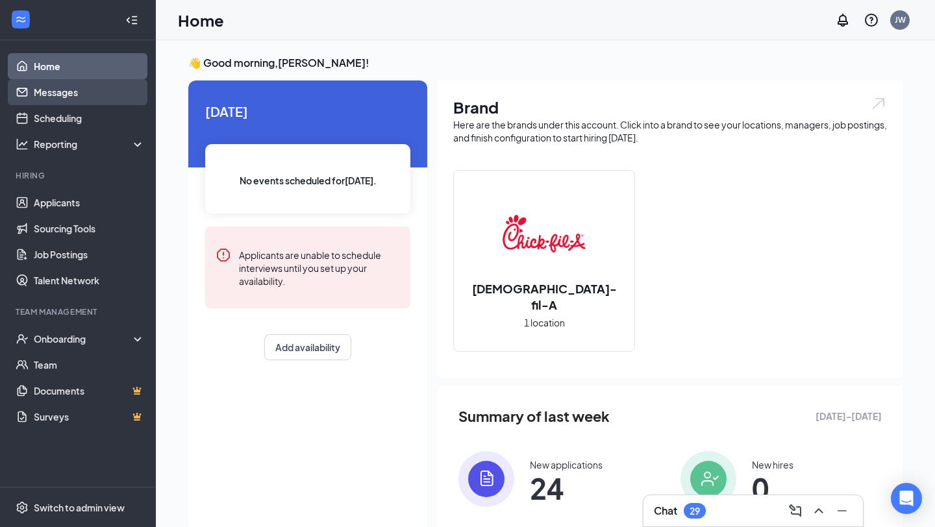
click at [90, 93] on link "Messages" at bounding box center [89, 92] width 111 height 26
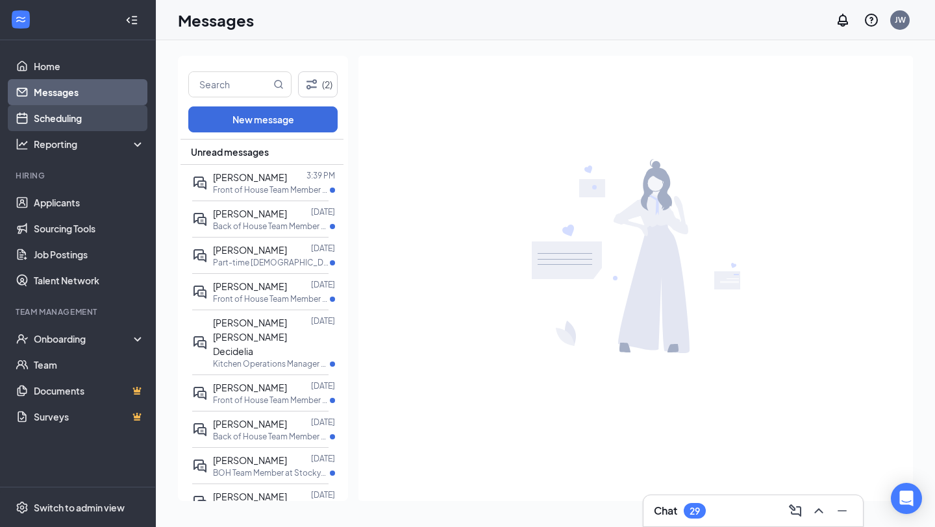
click at [78, 121] on link "Scheduling" at bounding box center [89, 118] width 111 height 26
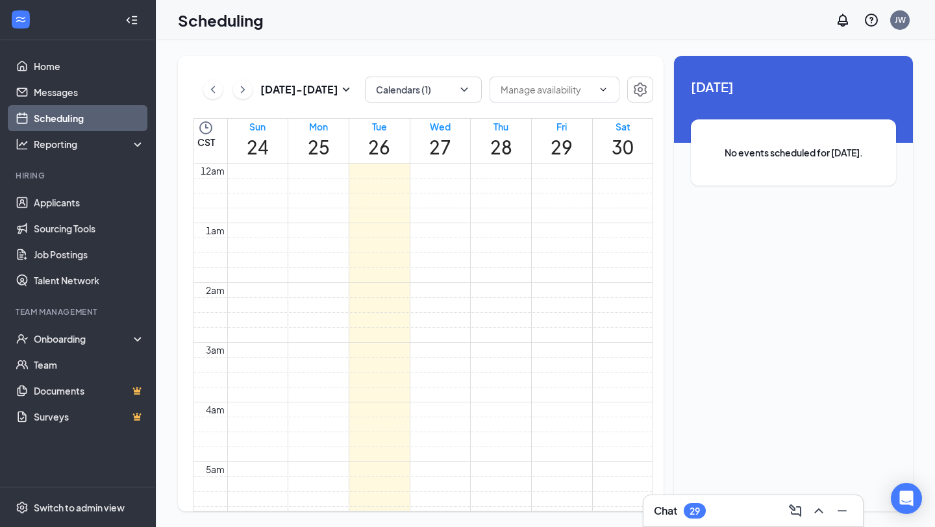
scroll to position [638, 0]
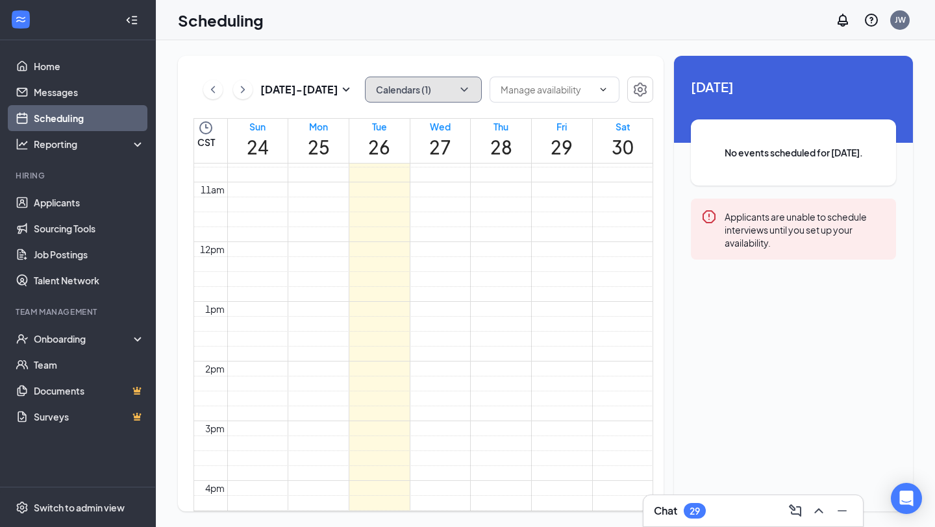
click at [386, 91] on button "Calendars (1)" at bounding box center [423, 90] width 117 height 26
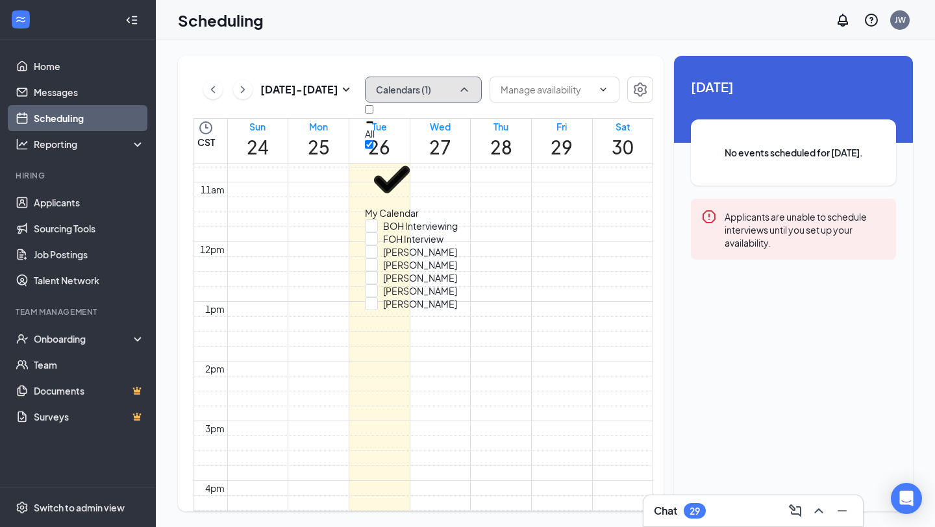
scroll to position [62, 0]
click at [389, 271] on input "Meghan Galloway" at bounding box center [411, 277] width 92 height 13
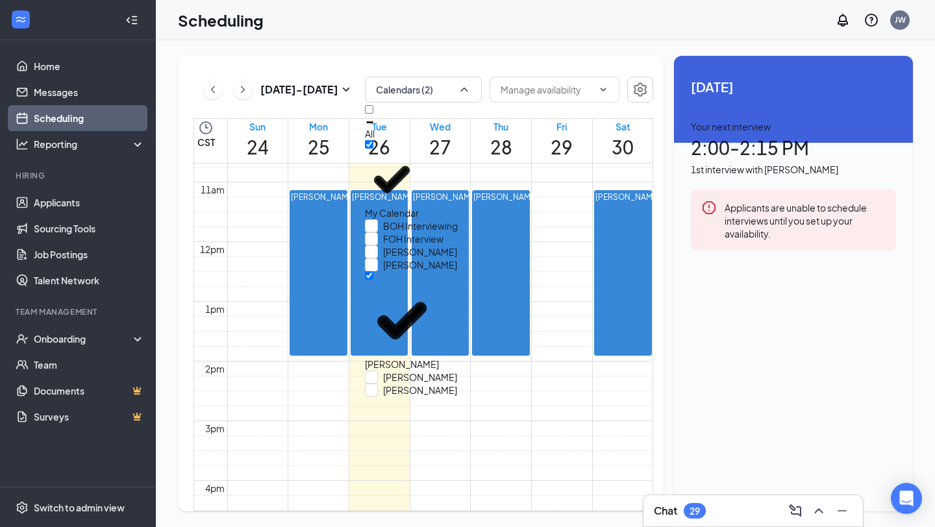
click at [439, 53] on div "Aug 24 - Aug 30 Calendars (2) CST Sun 24 Mon 25 Tue 26 Wed 27 Thu 28 Fri 29 Sat…" at bounding box center [545, 283] width 779 height 487
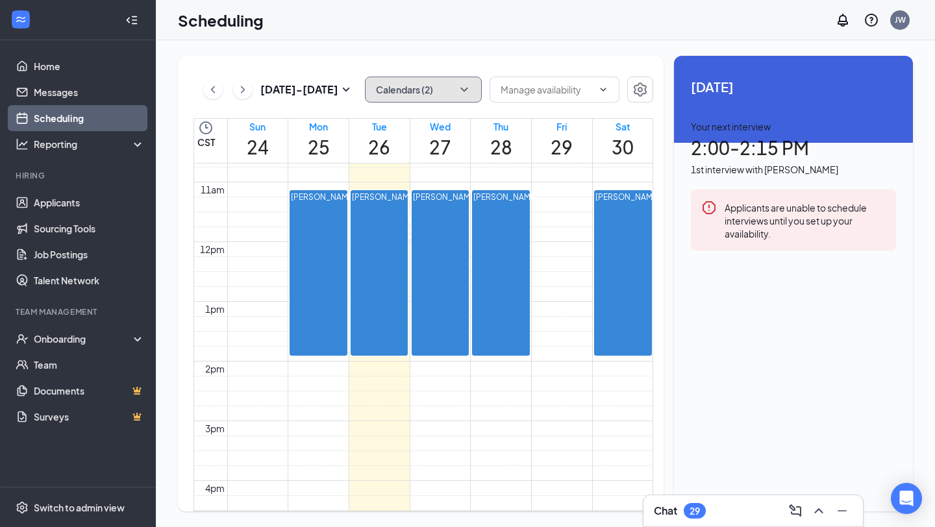
click at [472, 97] on button "Calendars (2)" at bounding box center [423, 90] width 117 height 26
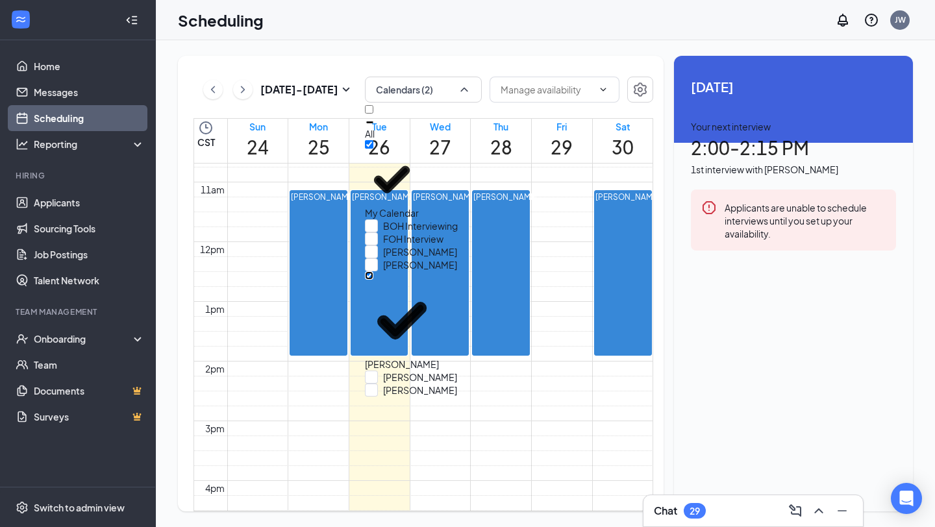
click at [373, 271] on input "Meghan Galloway" at bounding box center [369, 275] width 8 height 8
checkbox input "false"
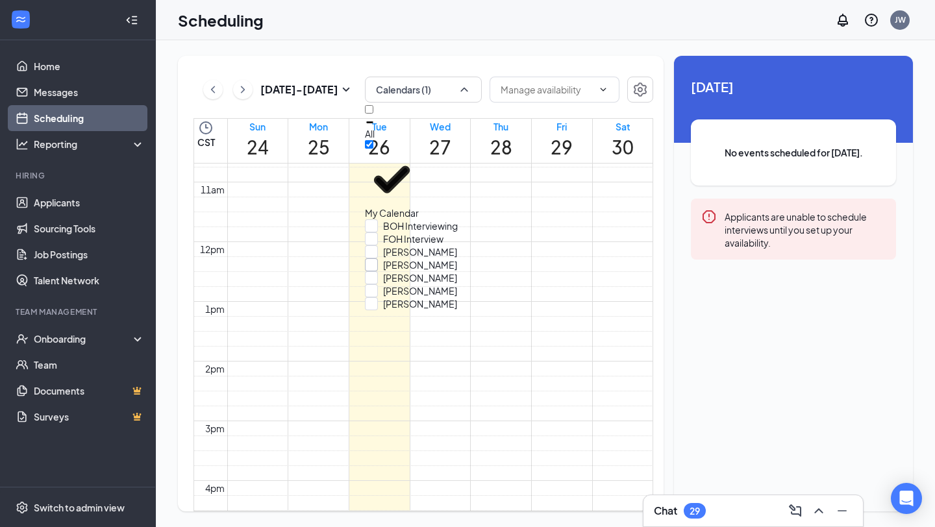
click at [382, 258] on input "Matt Galloway" at bounding box center [411, 264] width 92 height 13
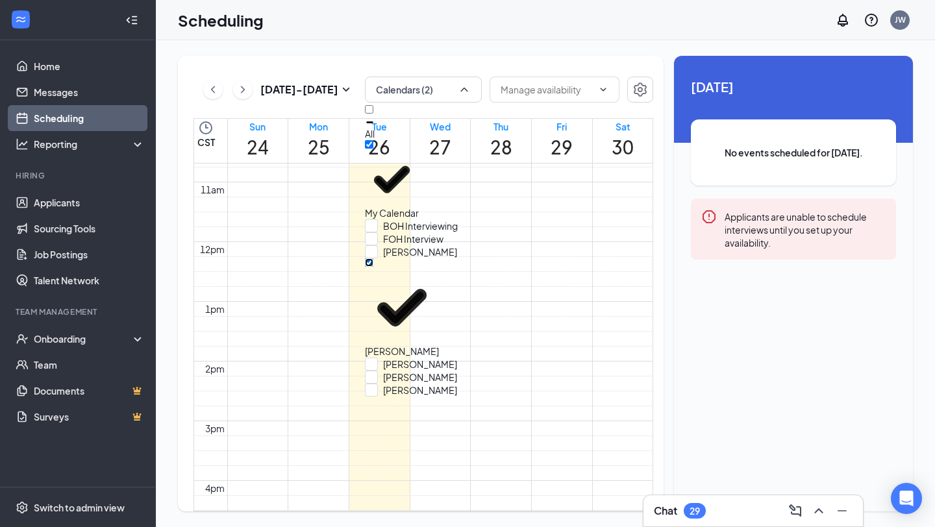
click at [373, 258] on input "Matt Galloway" at bounding box center [369, 262] width 8 height 8
checkbox input "false"
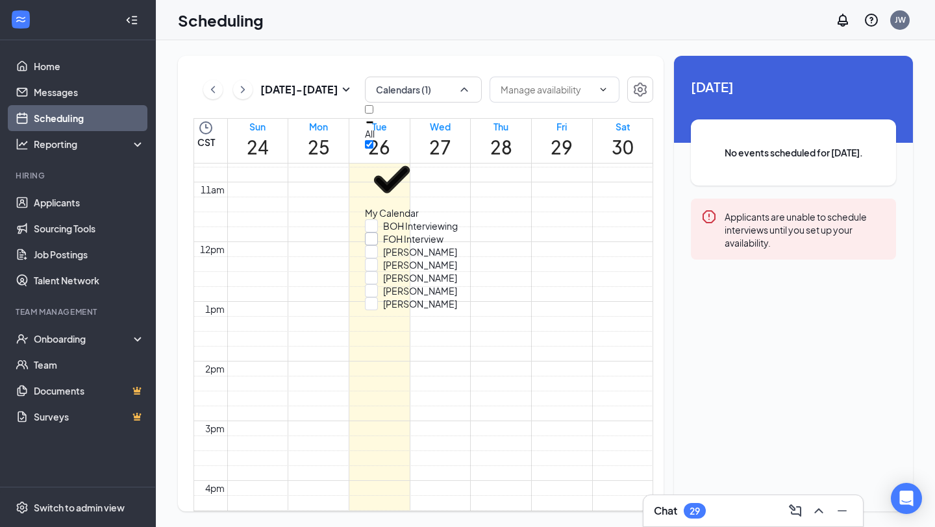
click at [385, 232] on input "FOH Interview" at bounding box center [404, 238] width 79 height 13
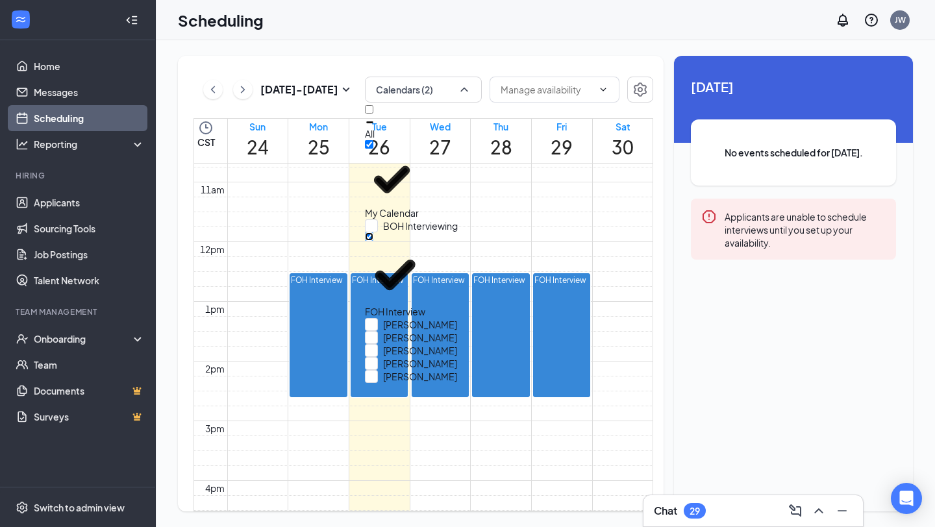
click at [373, 232] on input "FOH Interview" at bounding box center [369, 236] width 8 height 8
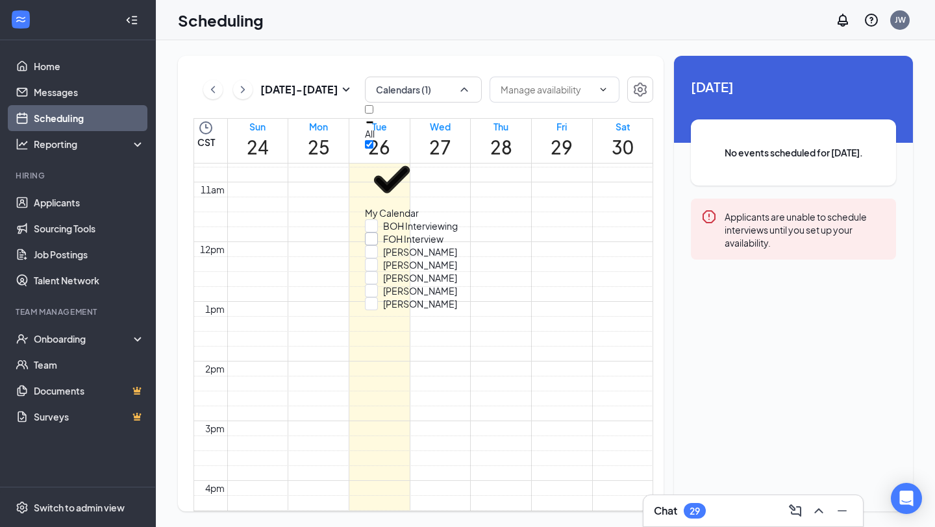
click at [386, 232] on input "FOH Interview" at bounding box center [404, 238] width 79 height 13
checkbox input "true"
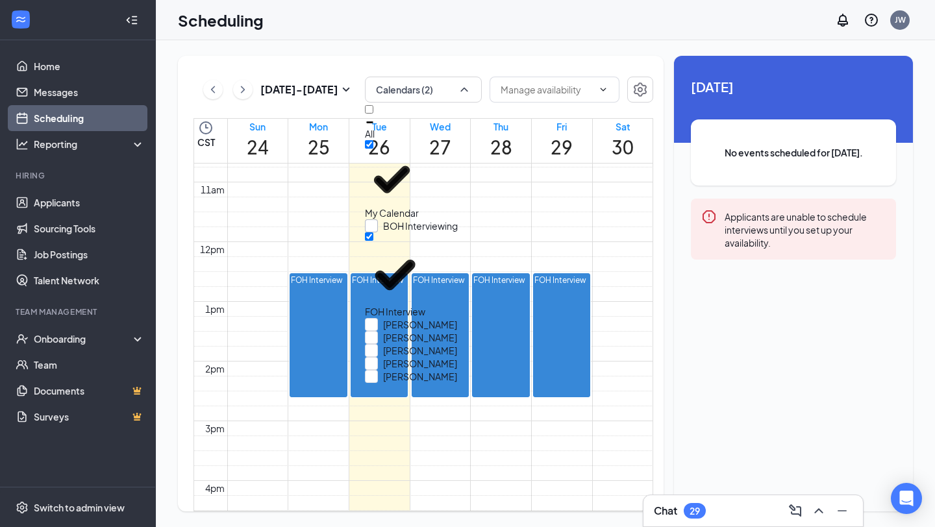
click at [383, 219] on input "BOH Interviewing" at bounding box center [411, 225] width 93 height 13
checkbox input "true"
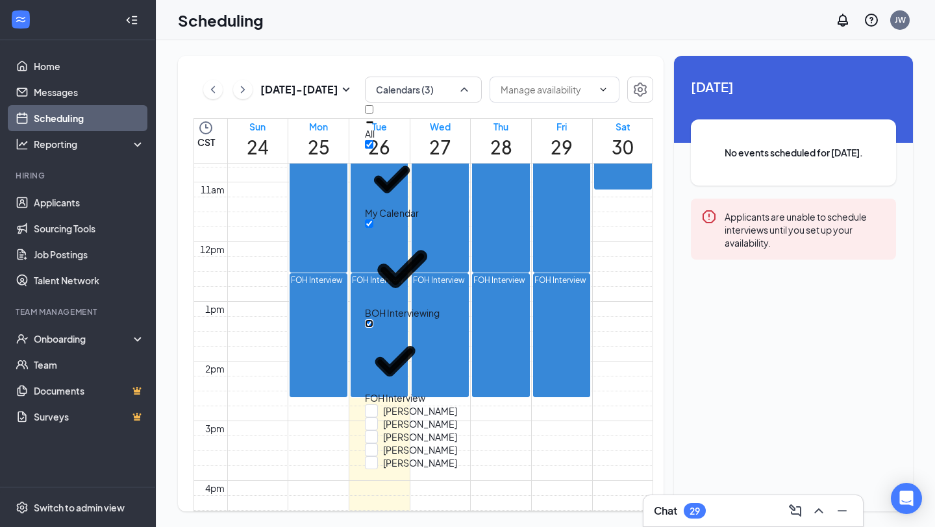
click at [373, 319] on input "FOH Interview" at bounding box center [369, 323] width 8 height 8
checkbox input "false"
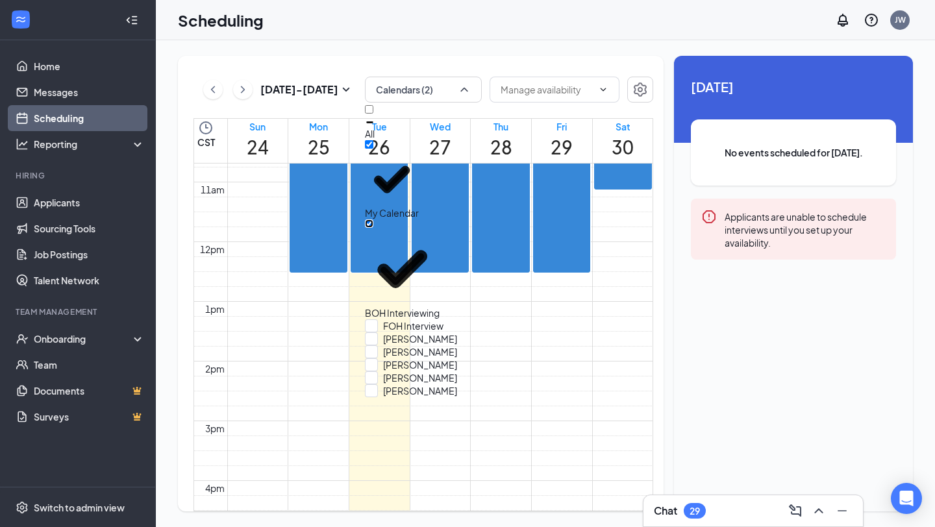
click at [373, 219] on input "BOH Interviewing" at bounding box center [369, 223] width 8 height 8
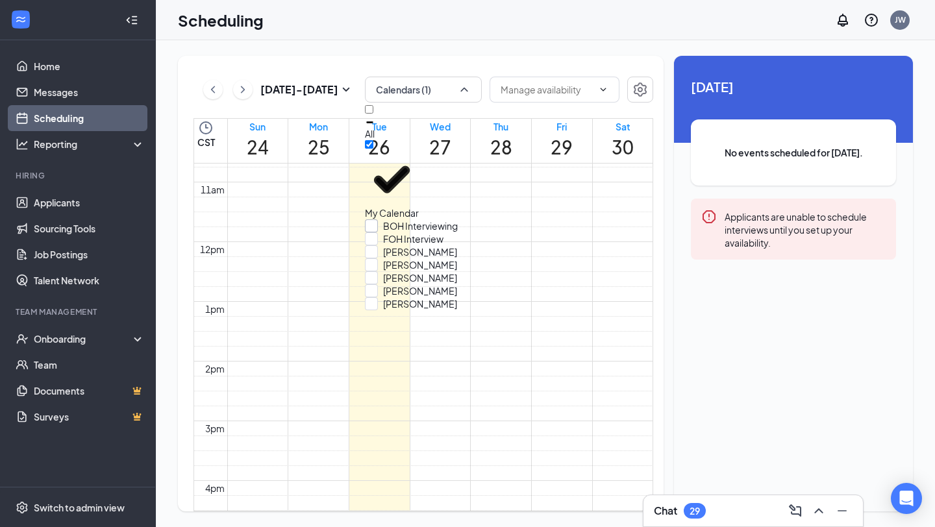
click at [380, 219] on input "BOH Interviewing" at bounding box center [411, 225] width 93 height 13
checkbox input "true"
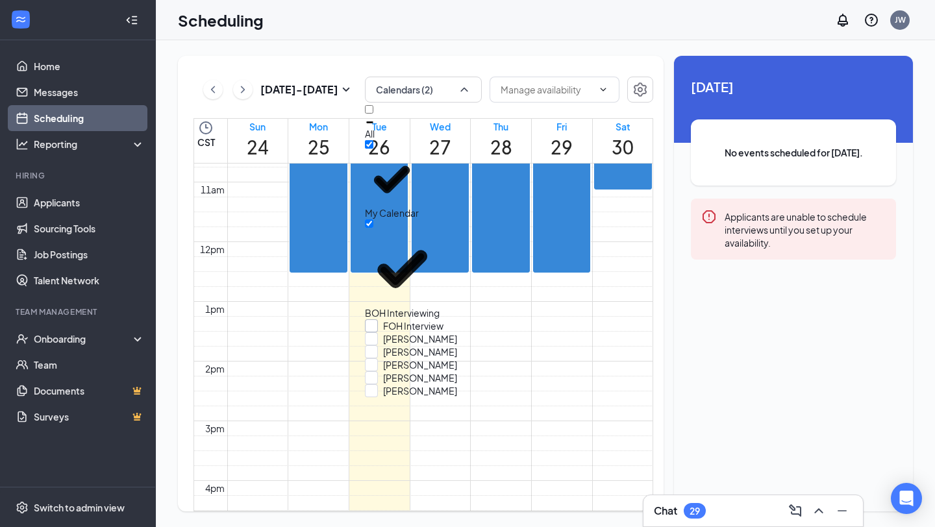
click at [387, 319] on input "FOH Interview" at bounding box center [404, 325] width 79 height 13
checkbox input "true"
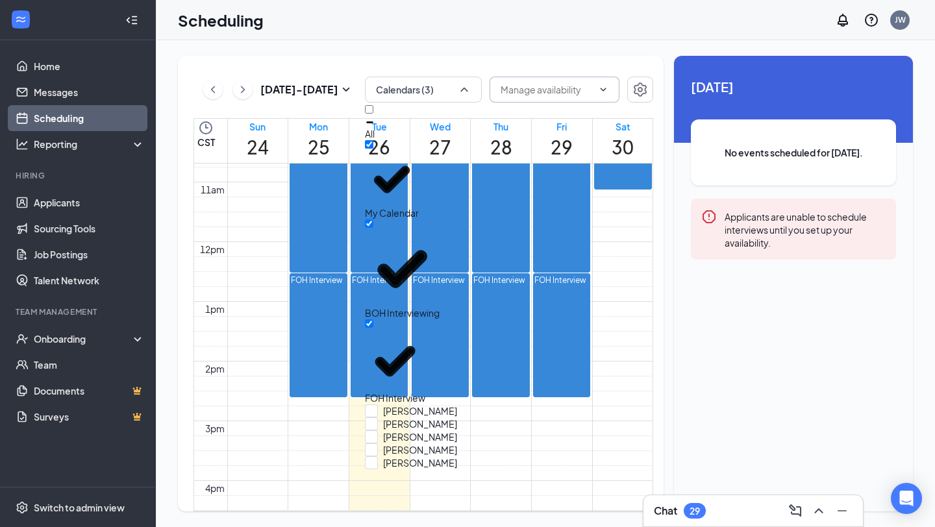
click at [535, 98] on span at bounding box center [554, 90] width 130 height 26
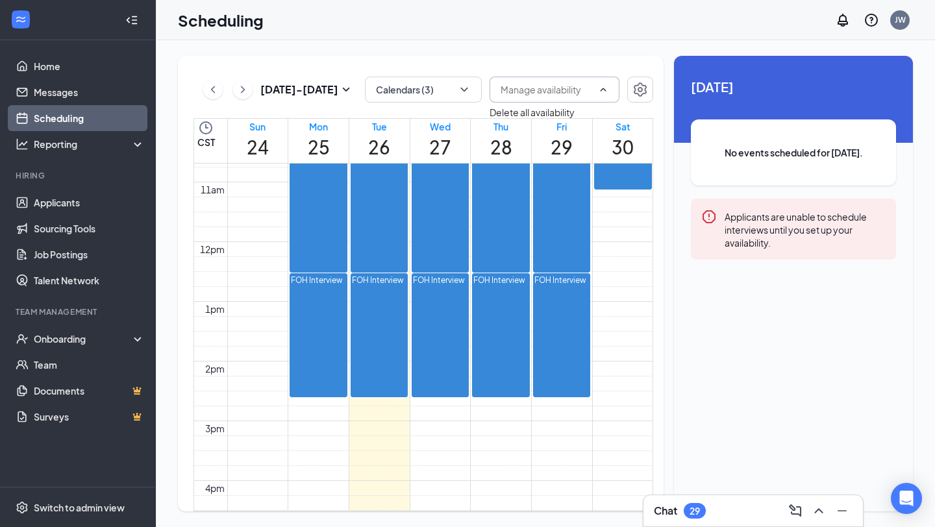
click at [541, 59] on div "Aug 24 - Aug 30 Calendars (3) CST Sun 24 Mon 25 Tue 26 Wed 27 Thu 28 Fri 29 Sat…" at bounding box center [421, 284] width 486 height 456
click at [637, 86] on icon "Settings" at bounding box center [640, 90] width 16 height 16
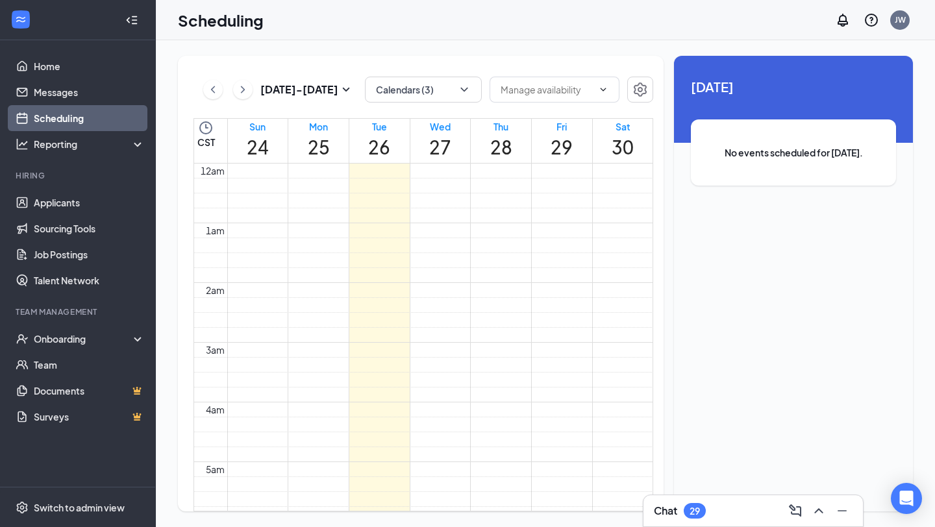
scroll to position [638, 0]
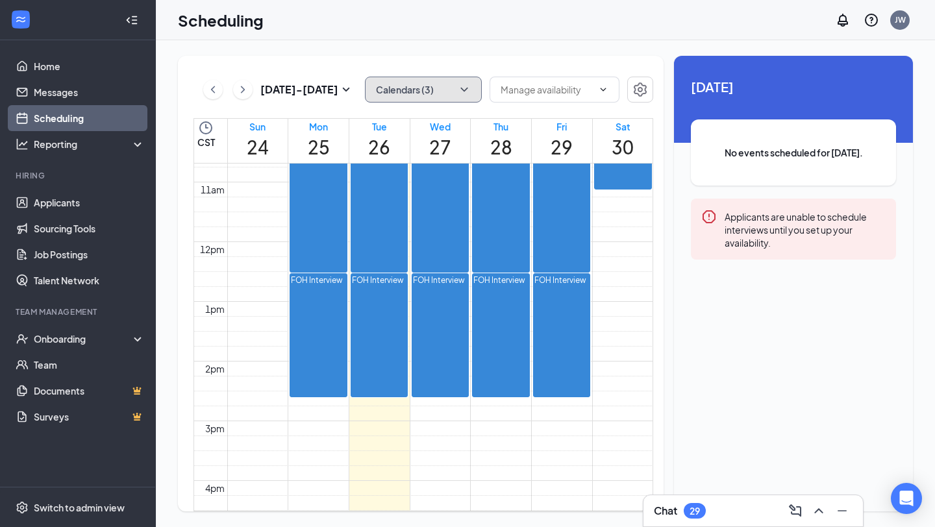
click at [453, 91] on button "Calendars (3)" at bounding box center [423, 90] width 117 height 26
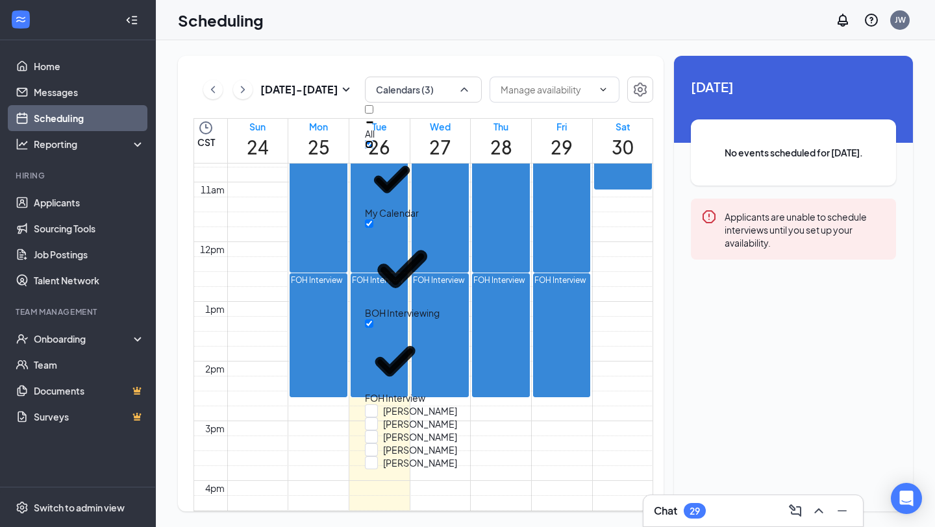
click at [373, 149] on input "My Calendar" at bounding box center [369, 144] width 8 height 8
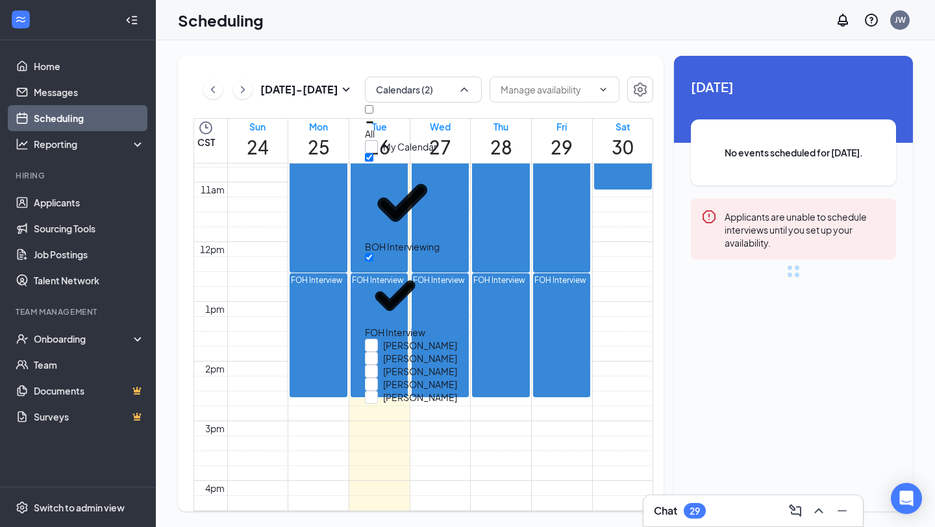
checkbox input "false"
click at [373, 162] on input "BOH Interviewing" at bounding box center [369, 157] width 8 height 8
checkbox input "false"
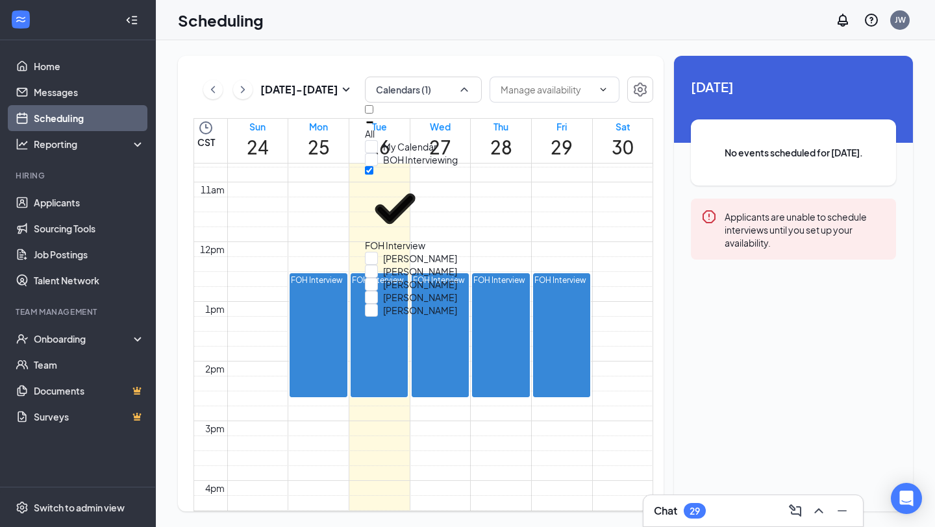
click at [484, 58] on div "Aug 24 - Aug 30 Calendars (1) CST Sun 24 Mon 25 Tue 26 Wed 27 Thu 28 Fri 29 Sat…" at bounding box center [421, 284] width 486 height 456
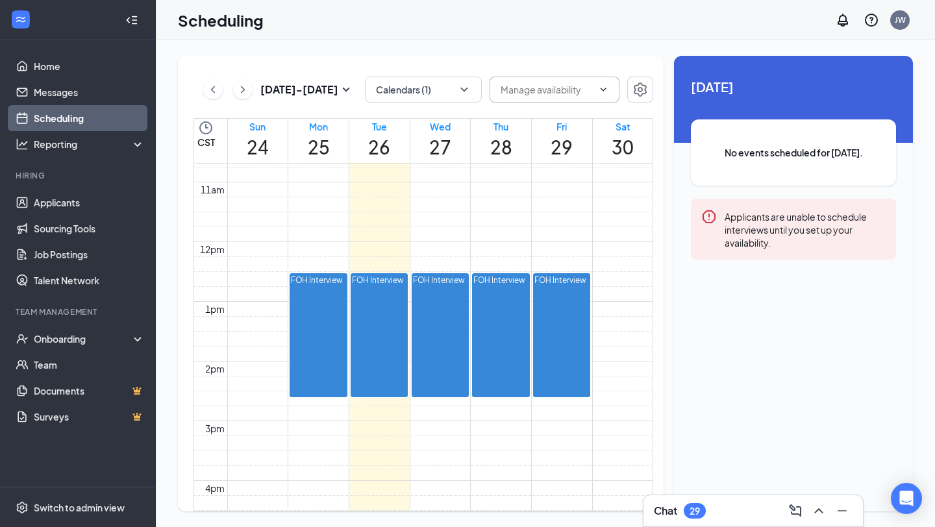
click at [554, 92] on input "text" at bounding box center [546, 89] width 92 height 14
click at [554, 33] on td at bounding box center [440, 25] width 426 height 15
click at [403, 287] on div at bounding box center [403, 281] width 0 height 12
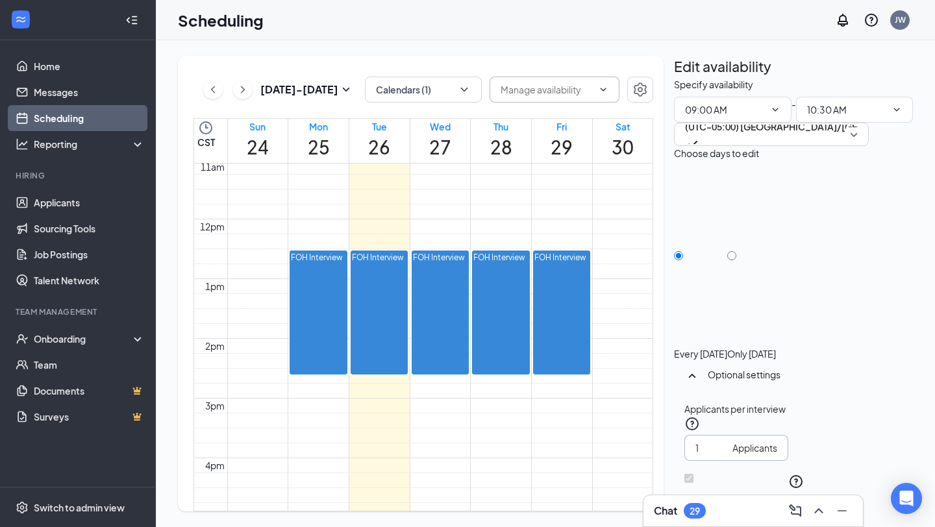
scroll to position [66, 0]
click at [720, 368] on div "Optional settings" at bounding box center [805, 374] width 195 height 13
click at [718, 368] on div "Optional settings" at bounding box center [805, 374] width 195 height 13
click at [469, 84] on icon "ChevronDown" at bounding box center [464, 89] width 13 height 13
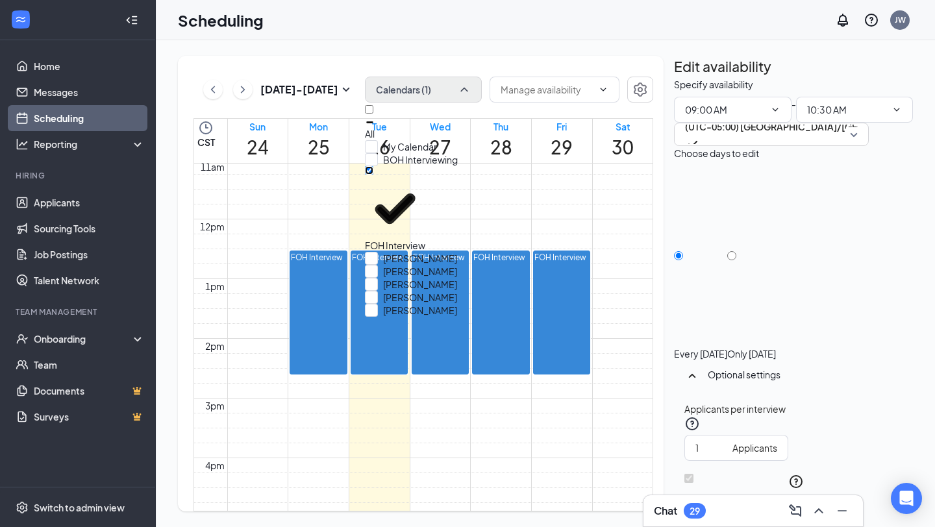
click at [373, 175] on input "FOH Interview" at bounding box center [369, 170] width 8 height 8
checkbox input "true"
checkbox input "false"
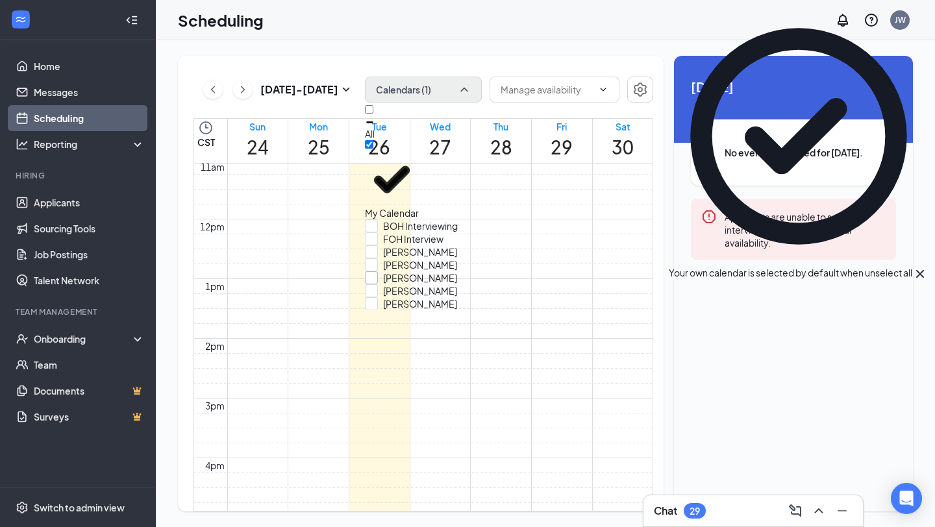
click at [383, 284] on input "Meghan Galloway" at bounding box center [411, 277] width 92 height 13
checkbox input "true"
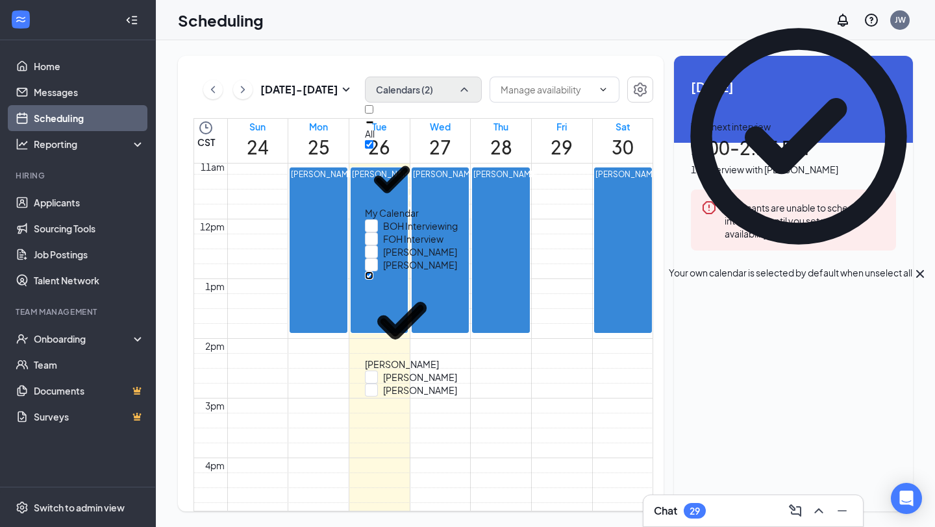
click at [386, 130] on td at bounding box center [440, 122] width 426 height 15
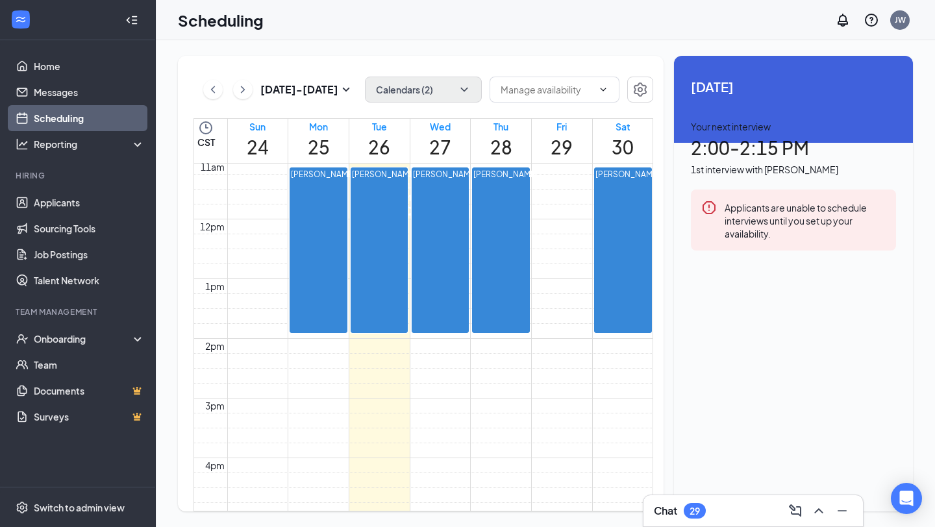
click at [355, 223] on div at bounding box center [355, 196] width 0 height 54
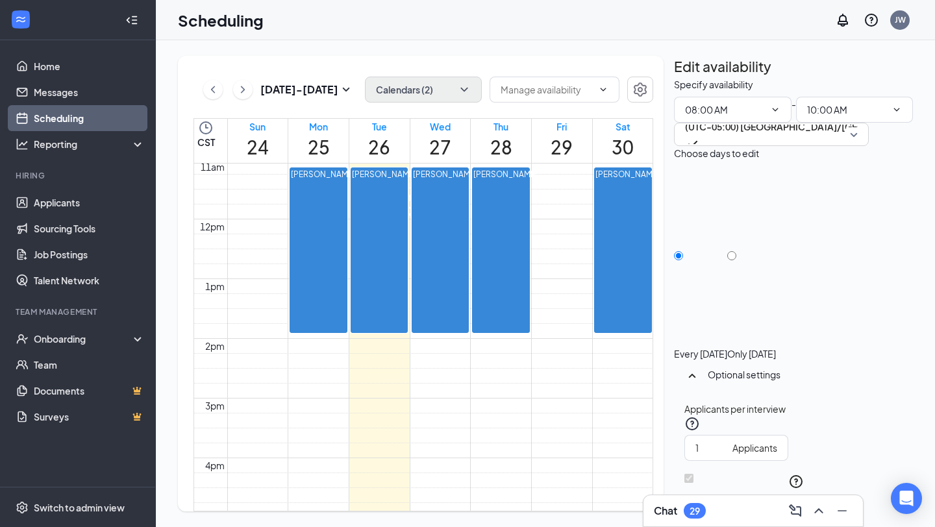
click at [355, 219] on div at bounding box center [355, 196] width 0 height 54
click at [399, 204] on span "9:30-9:45 AM" at bounding box center [410, 186] width 22 height 38
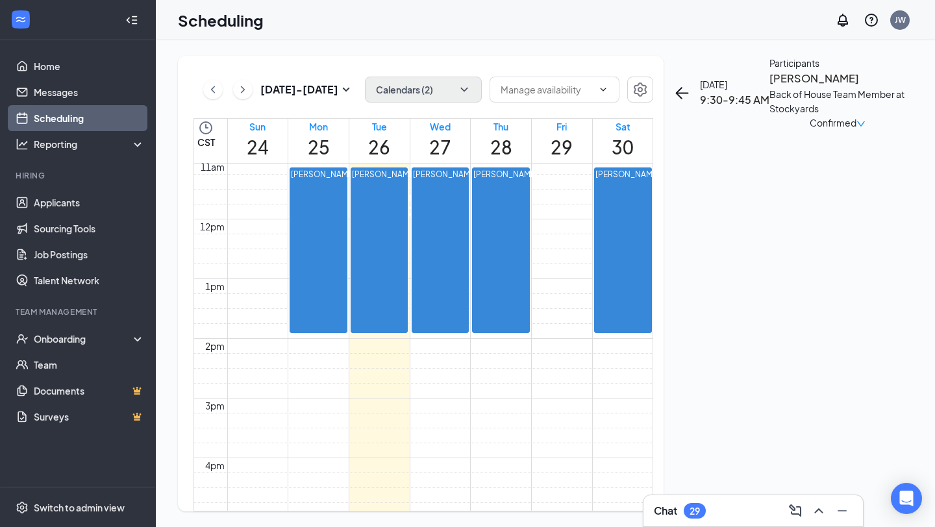
click at [355, 223] on div at bounding box center [355, 196] width 0 height 54
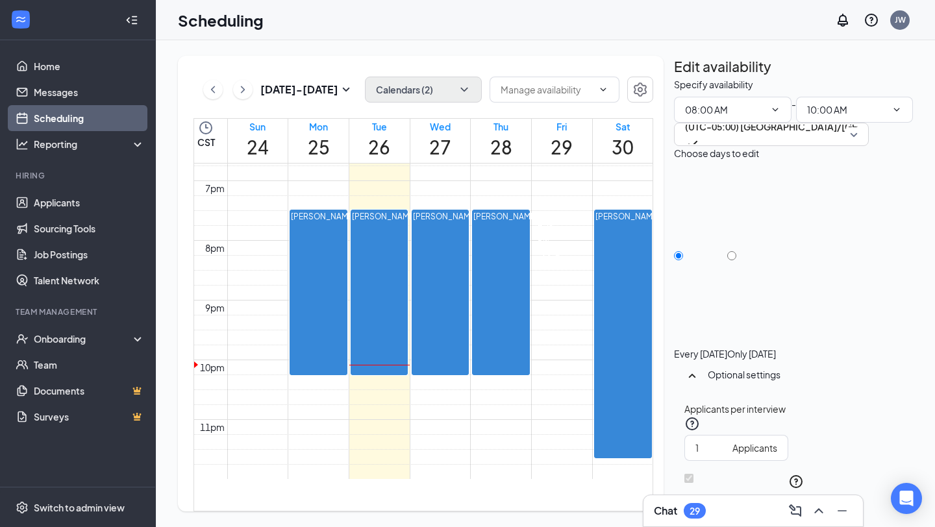
scroll to position [1120, 0]
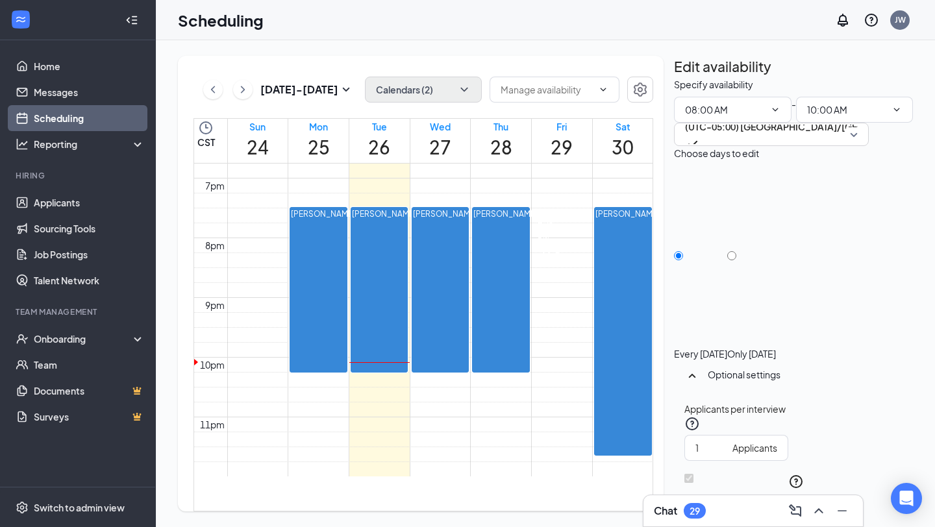
click at [355, 262] on div at bounding box center [355, 235] width 0 height 54
